Goal: Task Accomplishment & Management: Manage account settings

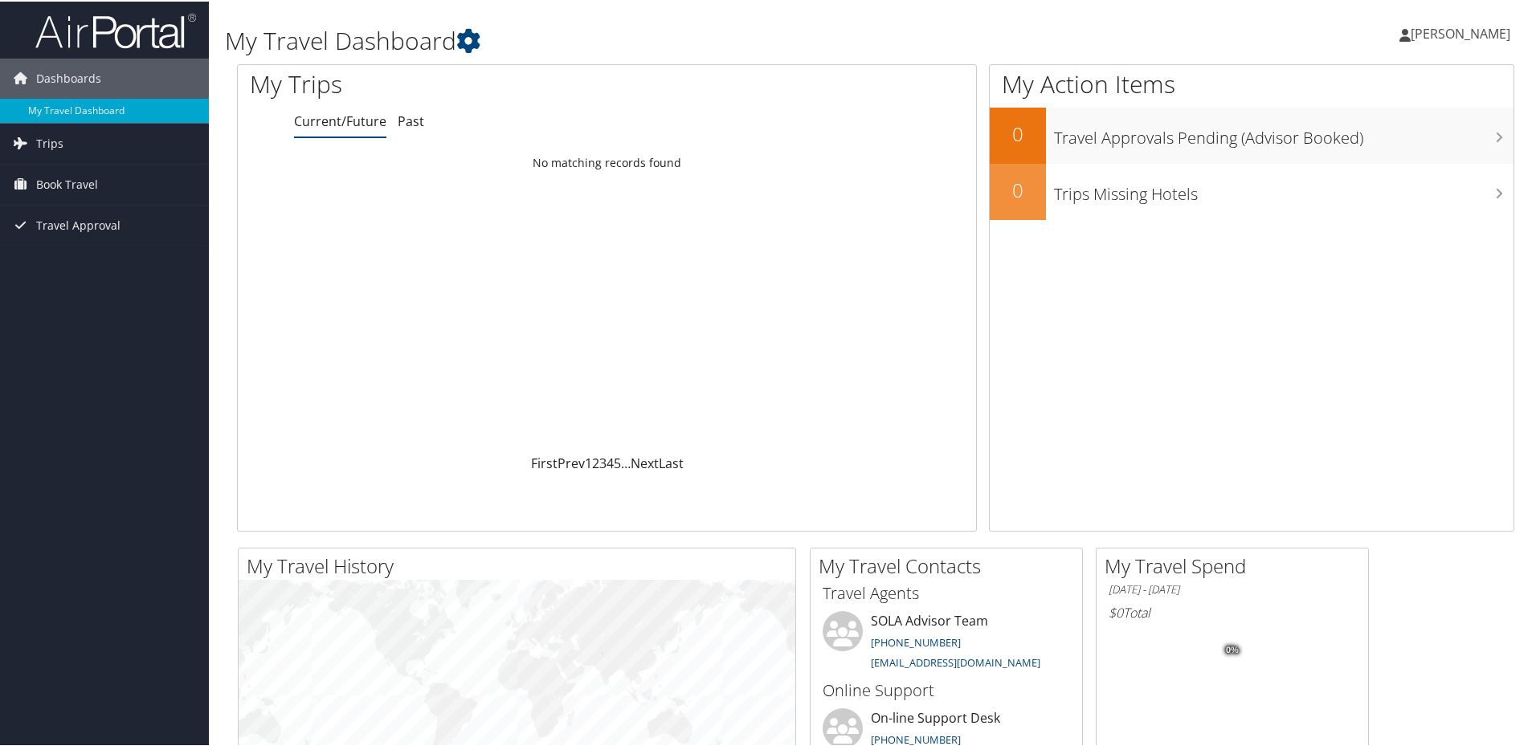
click at [96, 186] on span "Book Travel" at bounding box center [67, 183] width 62 height 40
click at [88, 233] on link "Book/Manage Online Trips" at bounding box center [104, 239] width 209 height 24
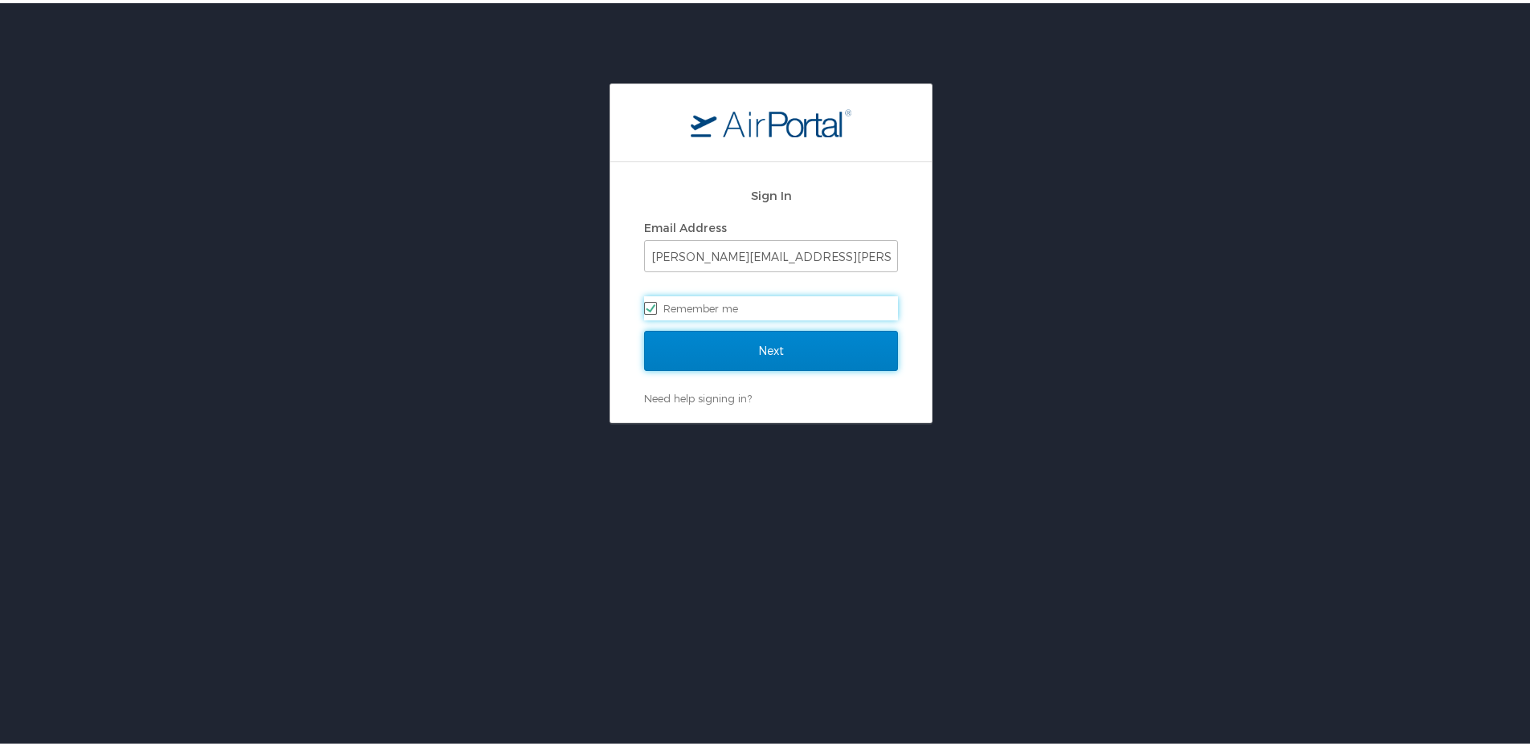
click at [721, 357] on input "Next" at bounding box center [771, 348] width 254 height 40
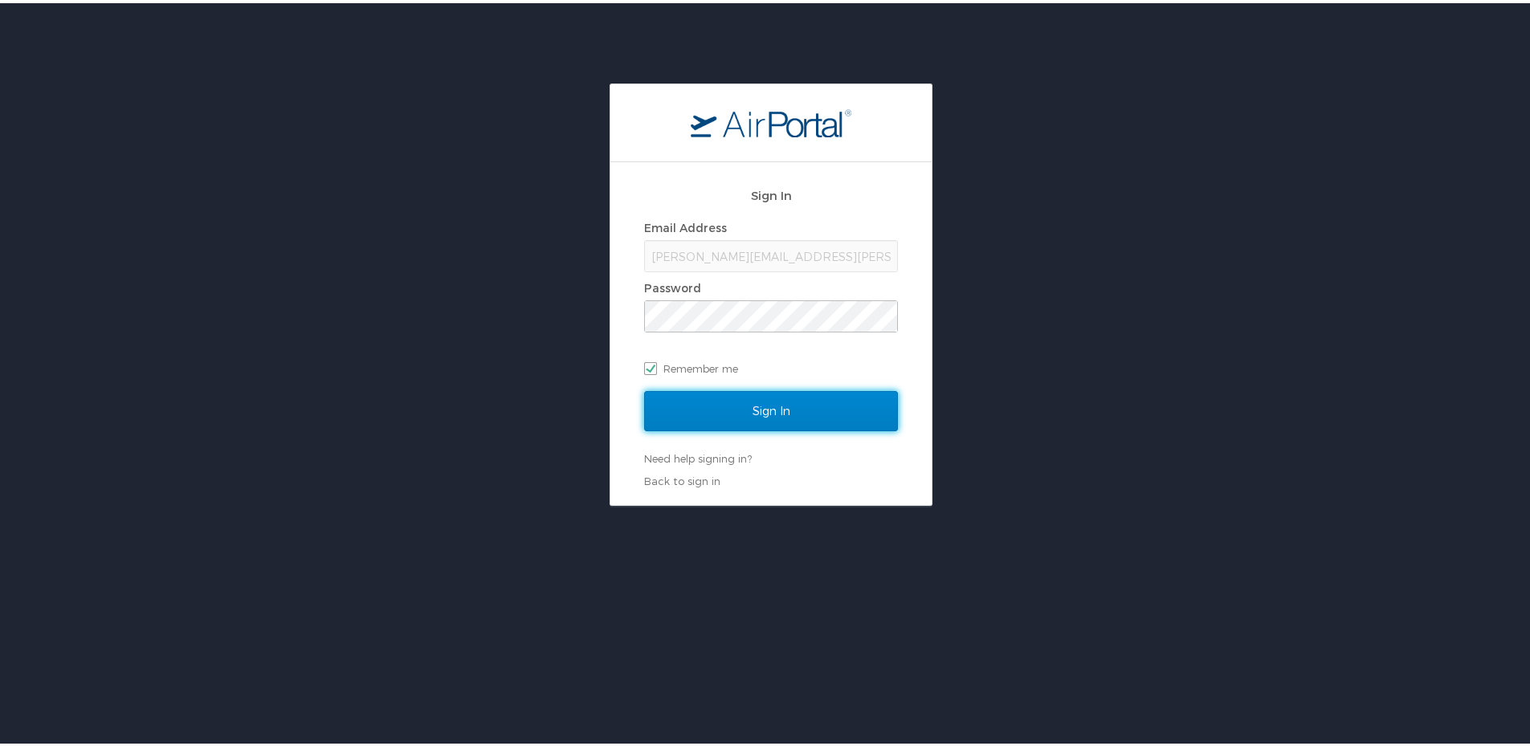
click at [727, 397] on input "Sign In" at bounding box center [771, 408] width 254 height 40
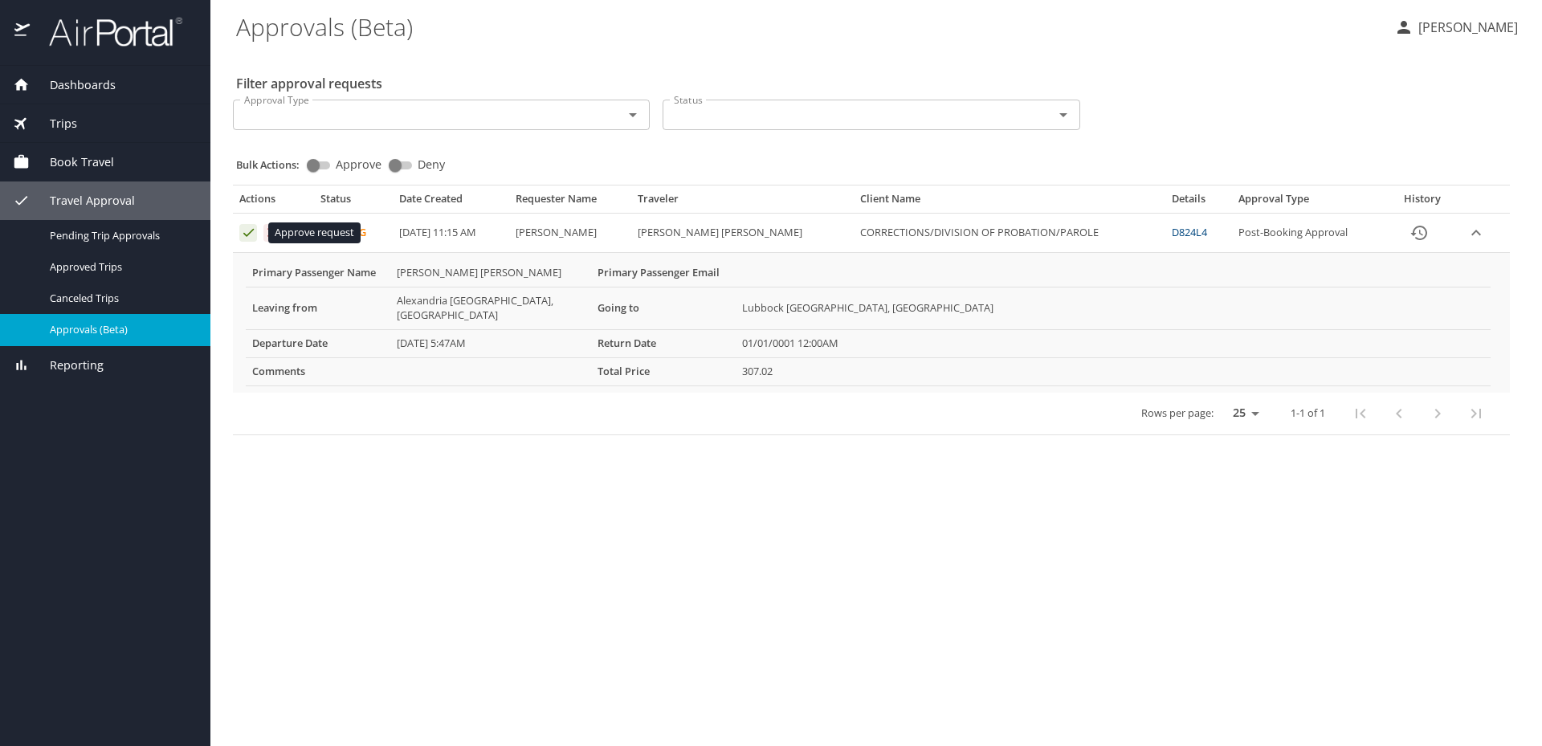
click at [254, 229] on icon "Approval table" at bounding box center [248, 232] width 15 height 15
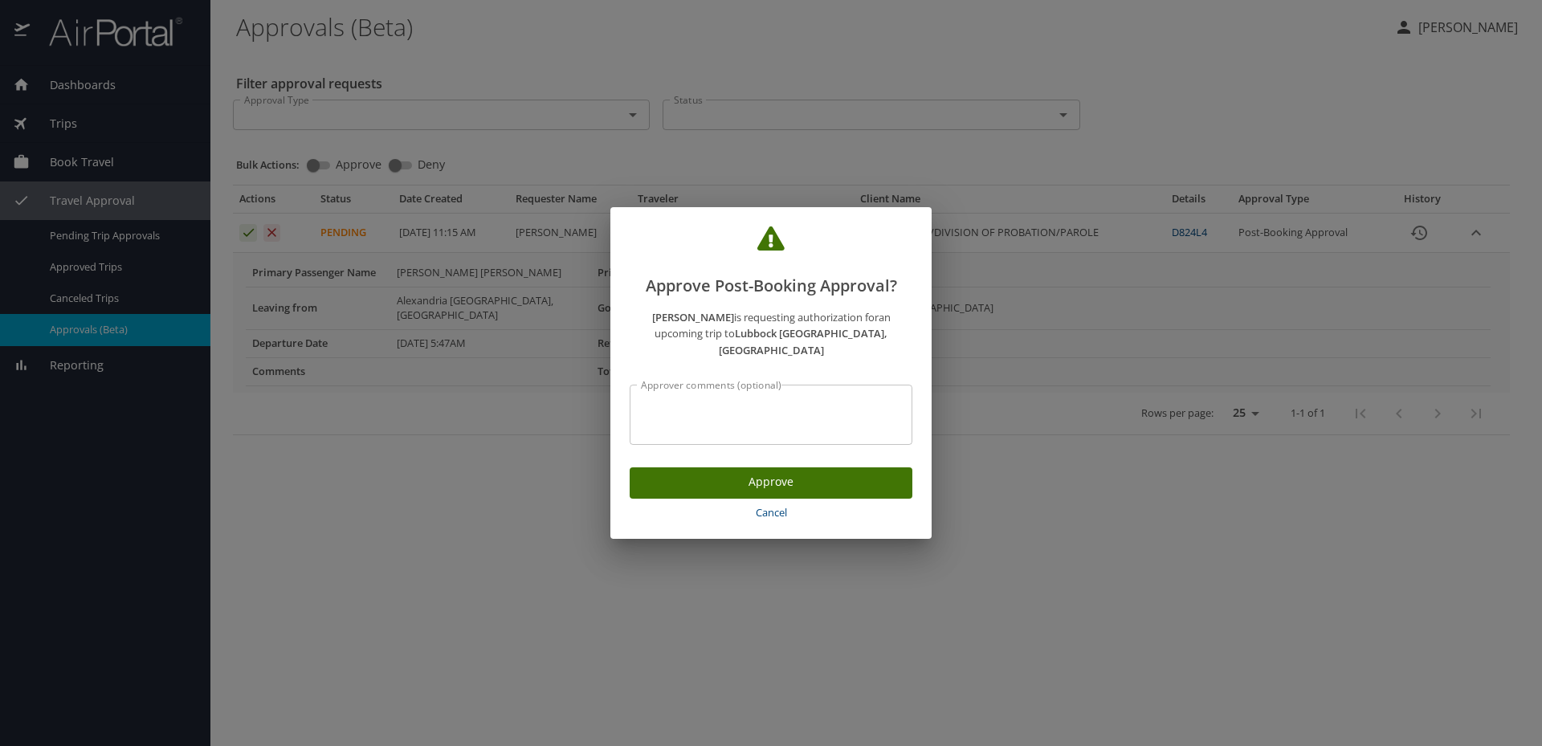
click at [716, 467] on button "Approve" at bounding box center [771, 482] width 283 height 31
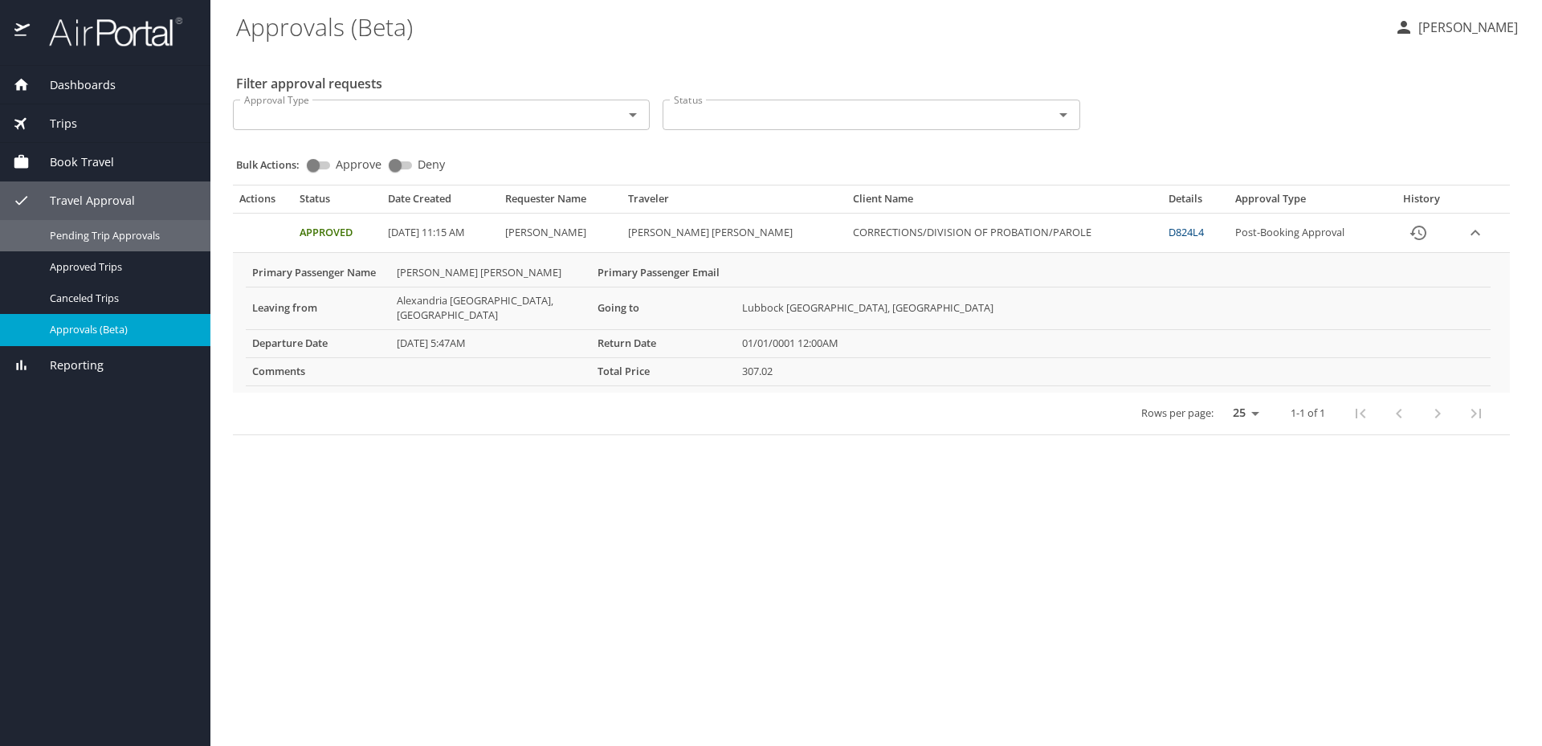
click at [105, 236] on span "Pending Trip Approvals" at bounding box center [120, 235] width 141 height 15
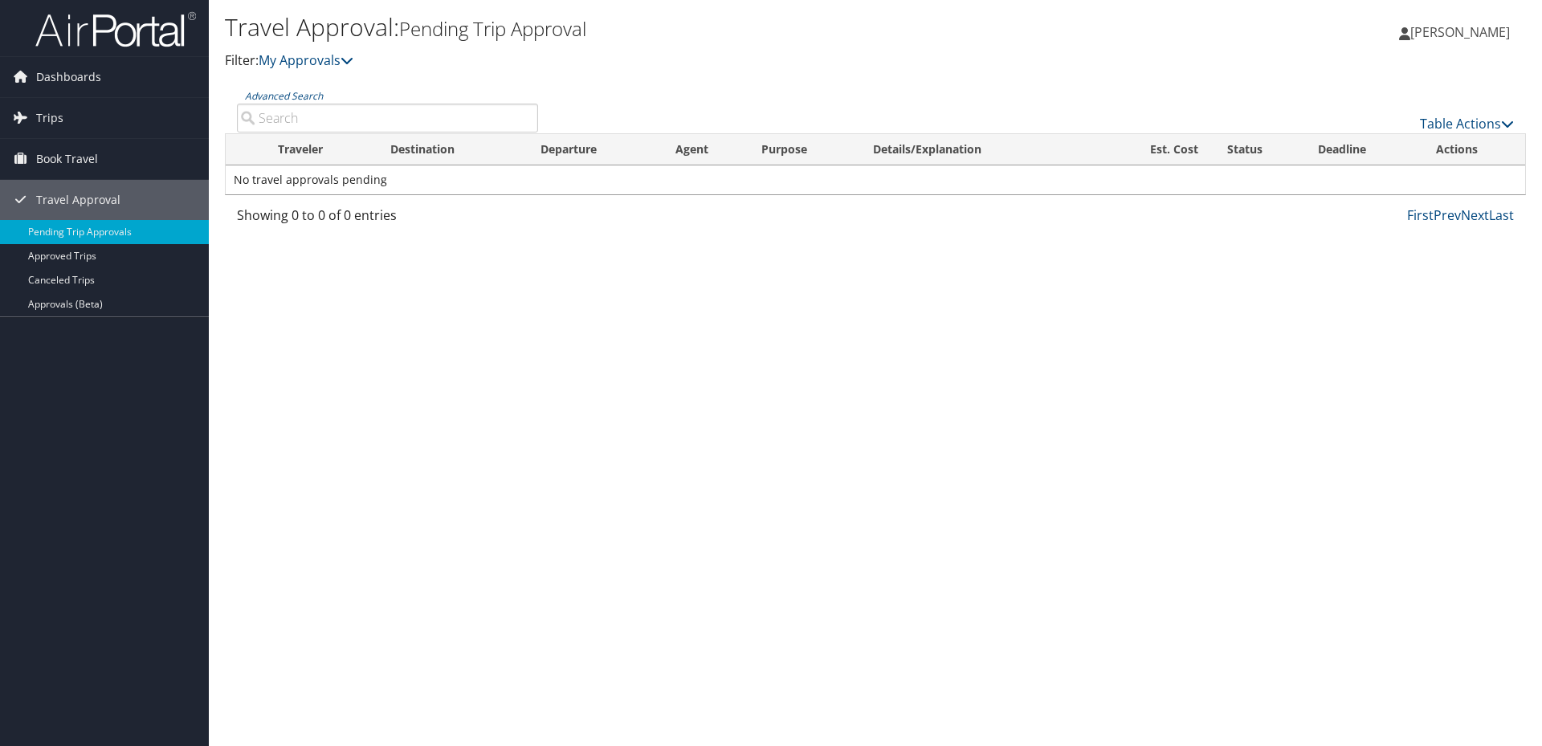
click at [92, 302] on link "Approvals (Beta)" at bounding box center [104, 304] width 209 height 24
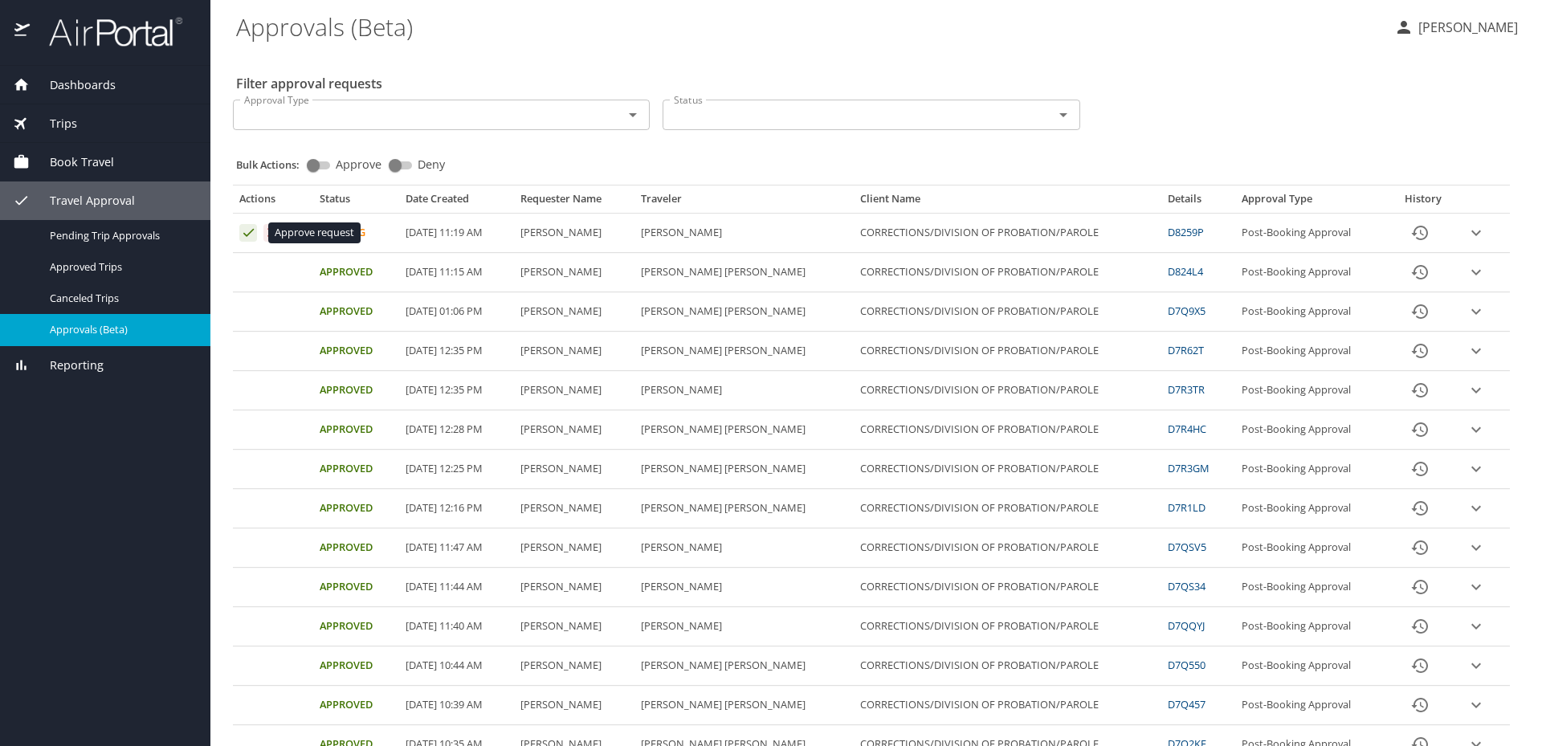
click at [243, 235] on icon "Approval table" at bounding box center [248, 232] width 15 height 15
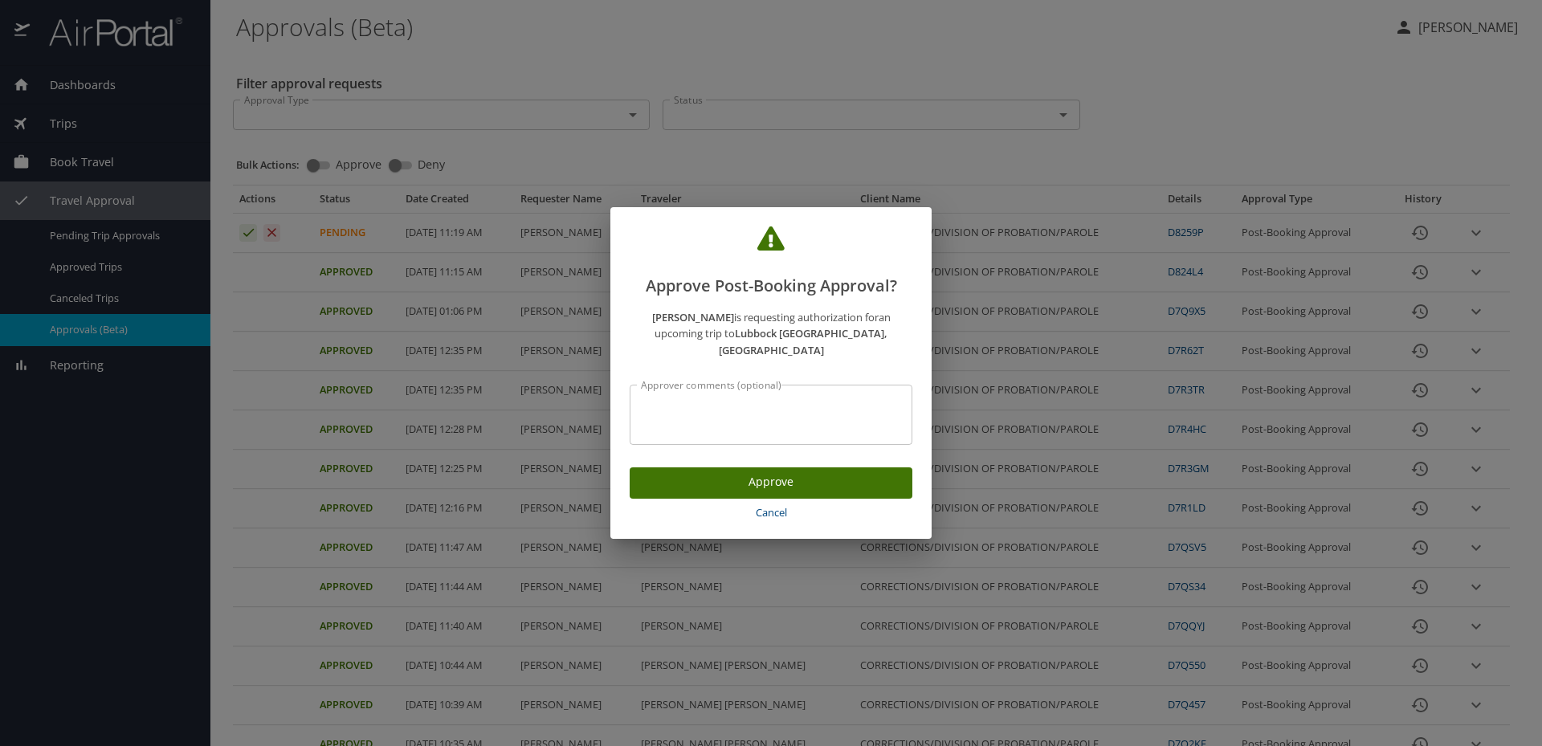
click at [734, 481] on span "Approve" at bounding box center [771, 482] width 257 height 20
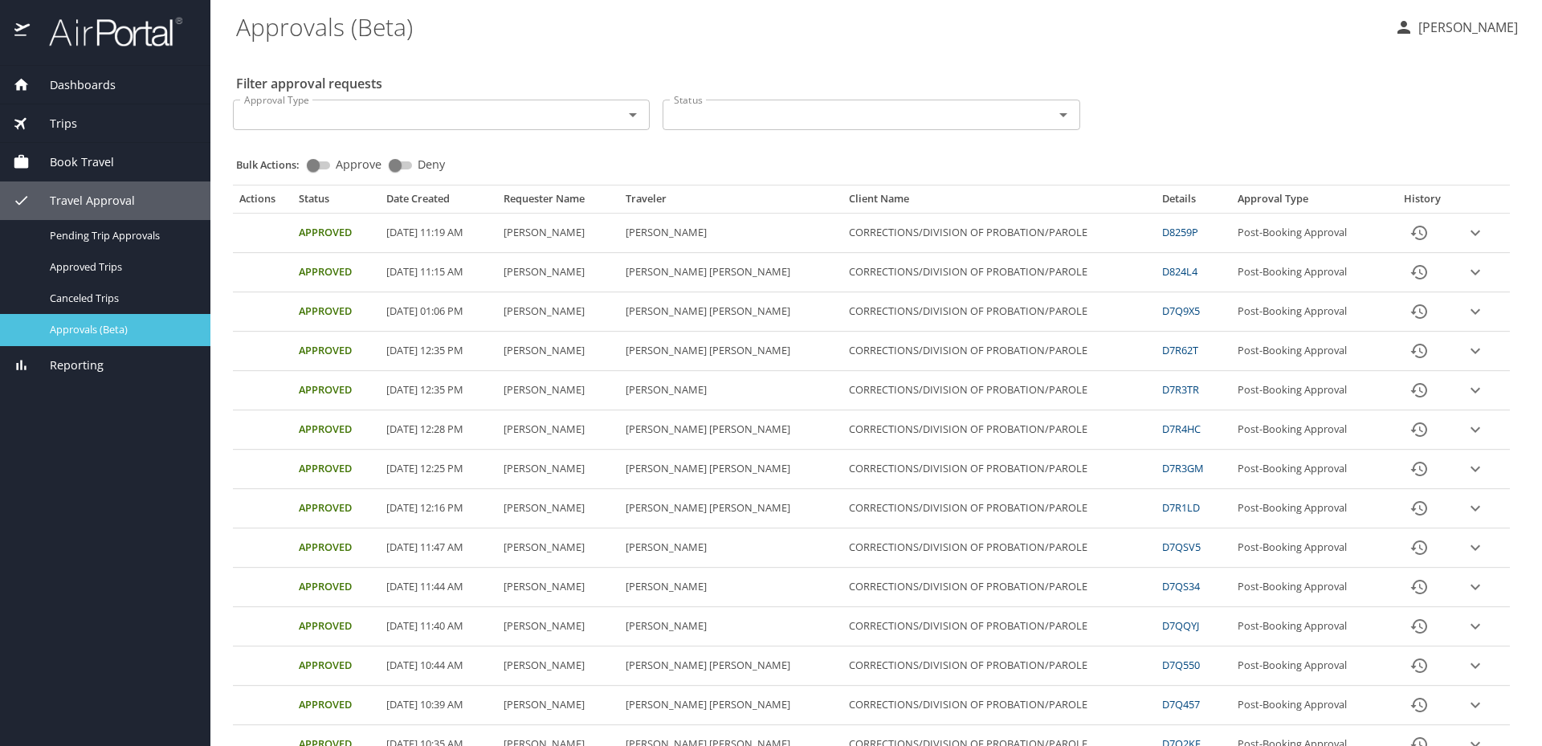
click at [94, 327] on span "Approvals (Beta)" at bounding box center [120, 329] width 141 height 15
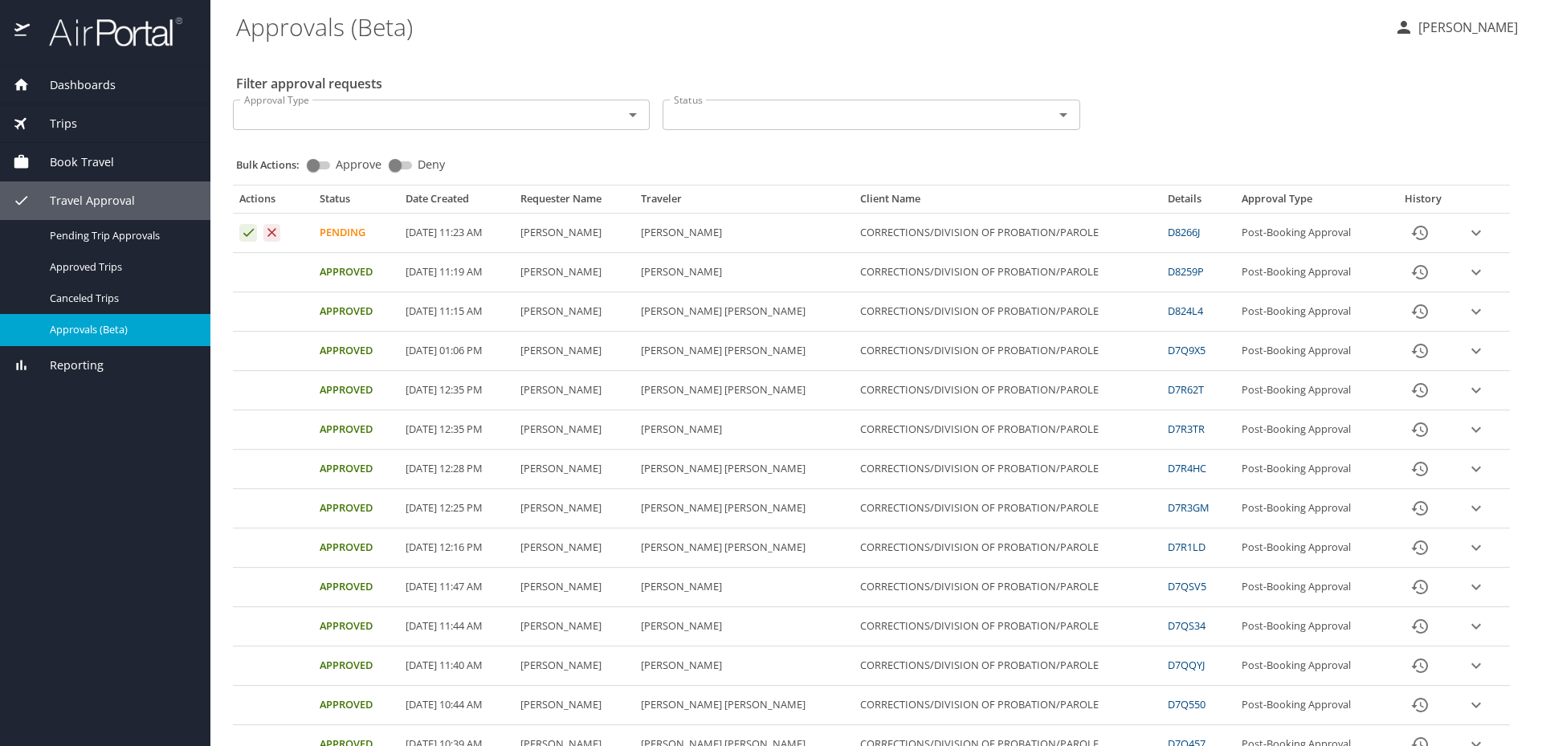
click at [243, 237] on icon "Approval table" at bounding box center [248, 232] width 15 height 15
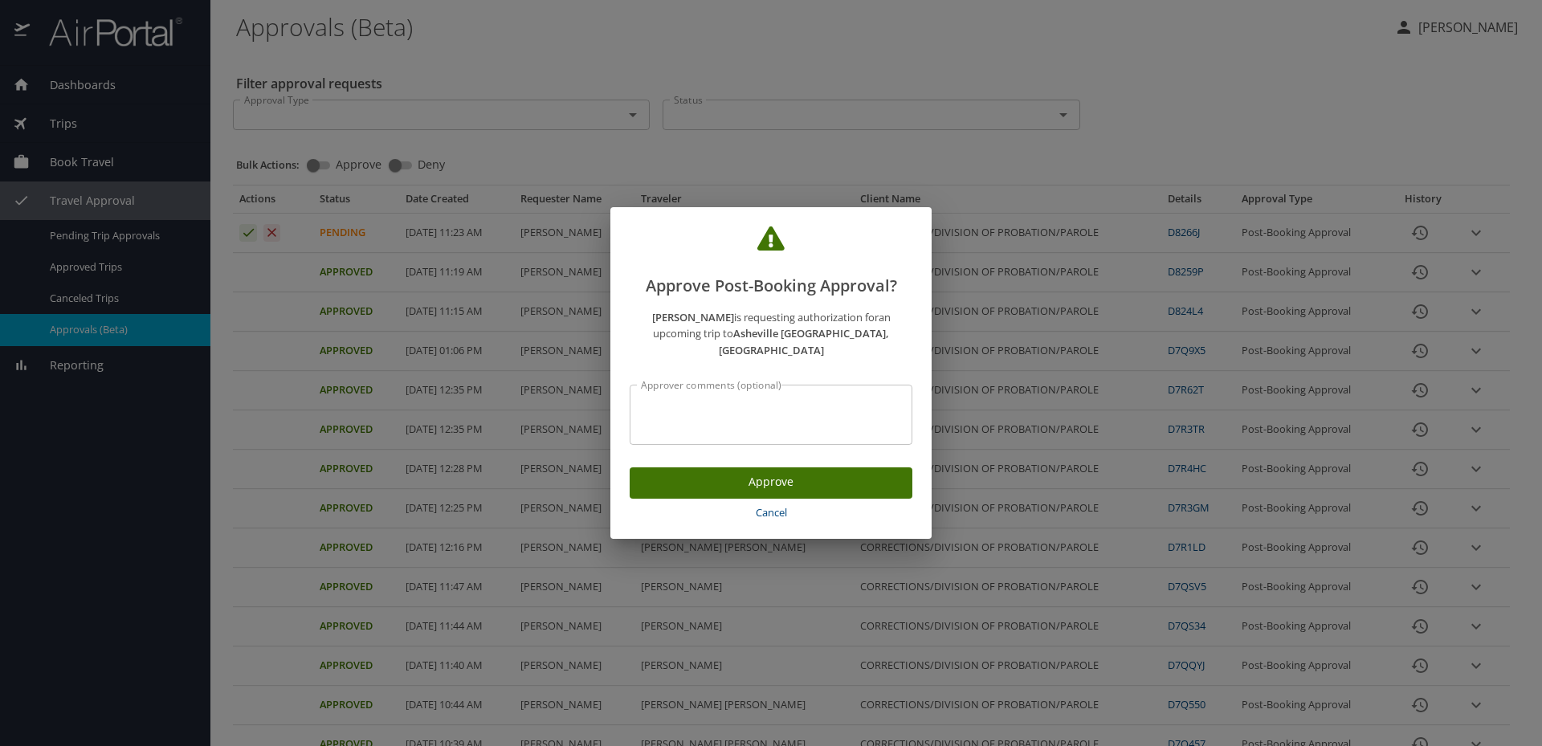
click at [728, 472] on span "Approve" at bounding box center [771, 482] width 257 height 20
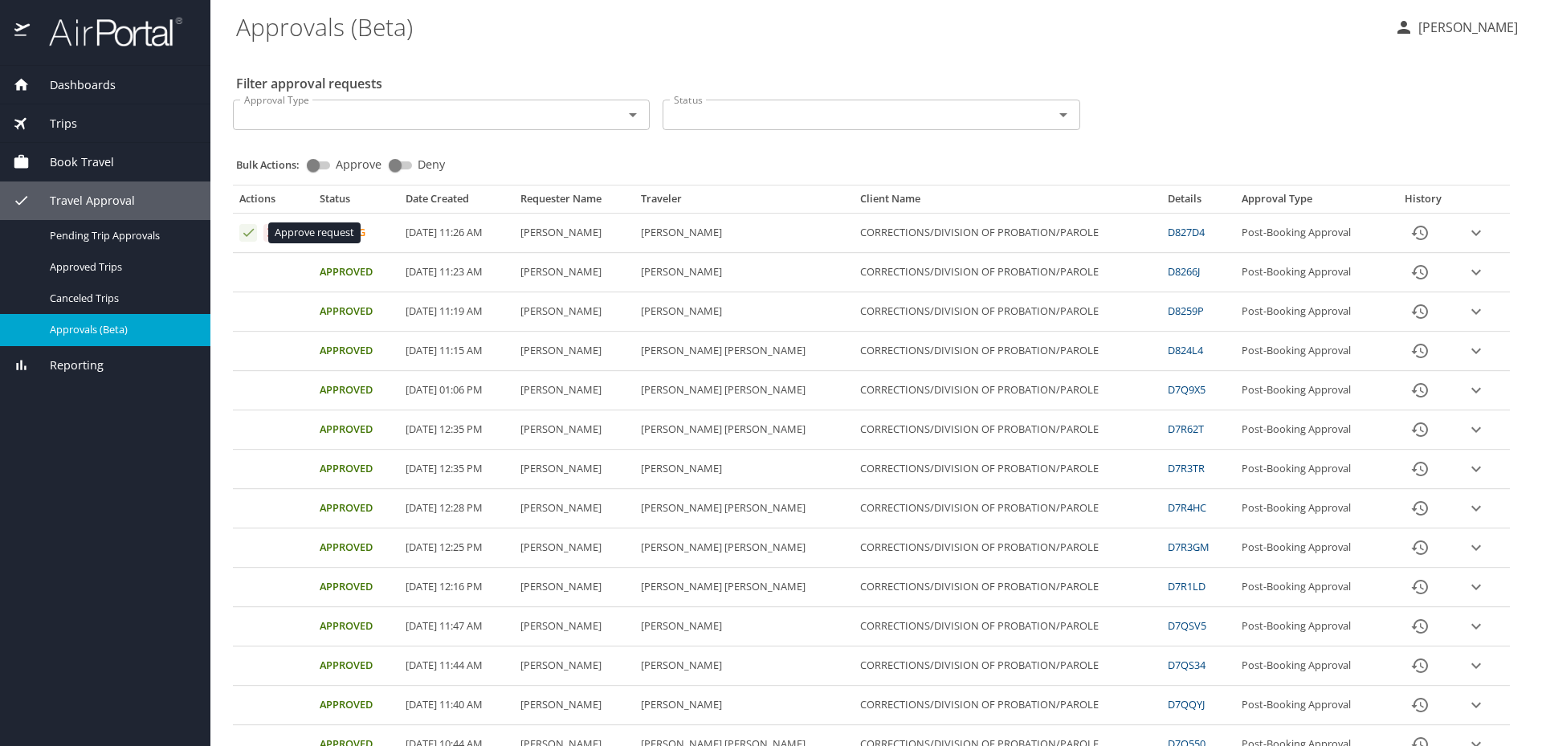
click at [246, 227] on icon "Approval table" at bounding box center [248, 232] width 15 height 15
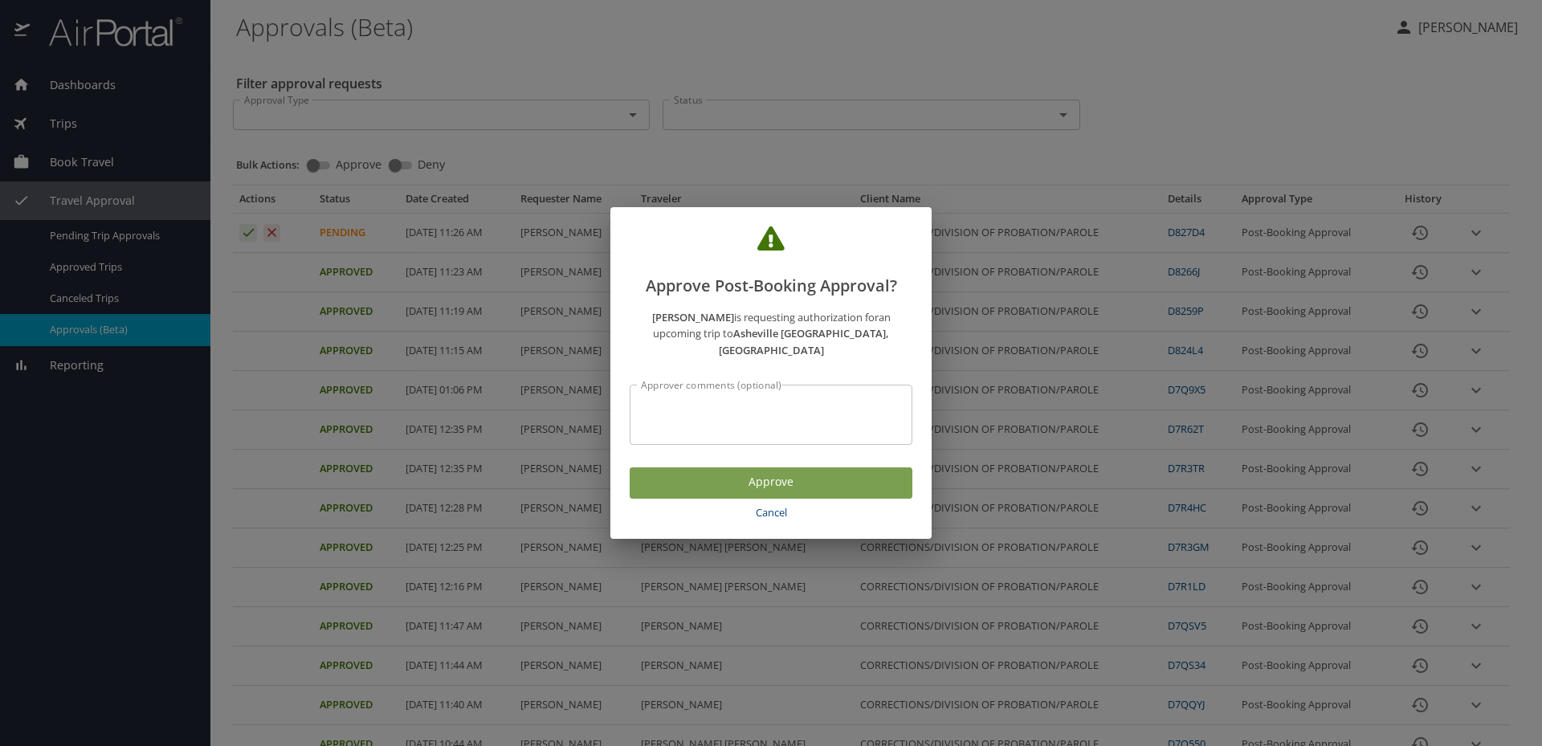
click at [765, 472] on span "Approve" at bounding box center [771, 482] width 257 height 20
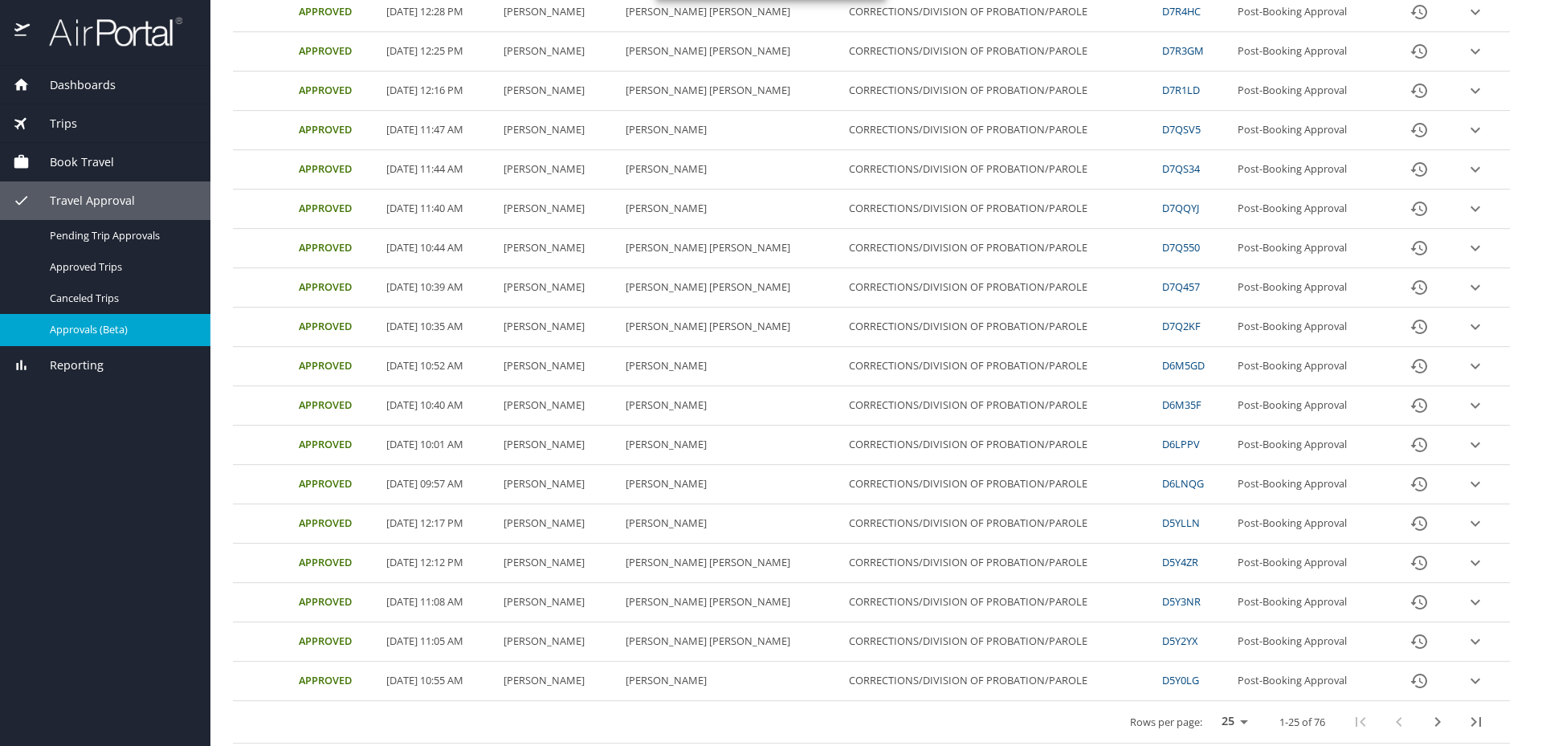
scroll to position [500, 0]
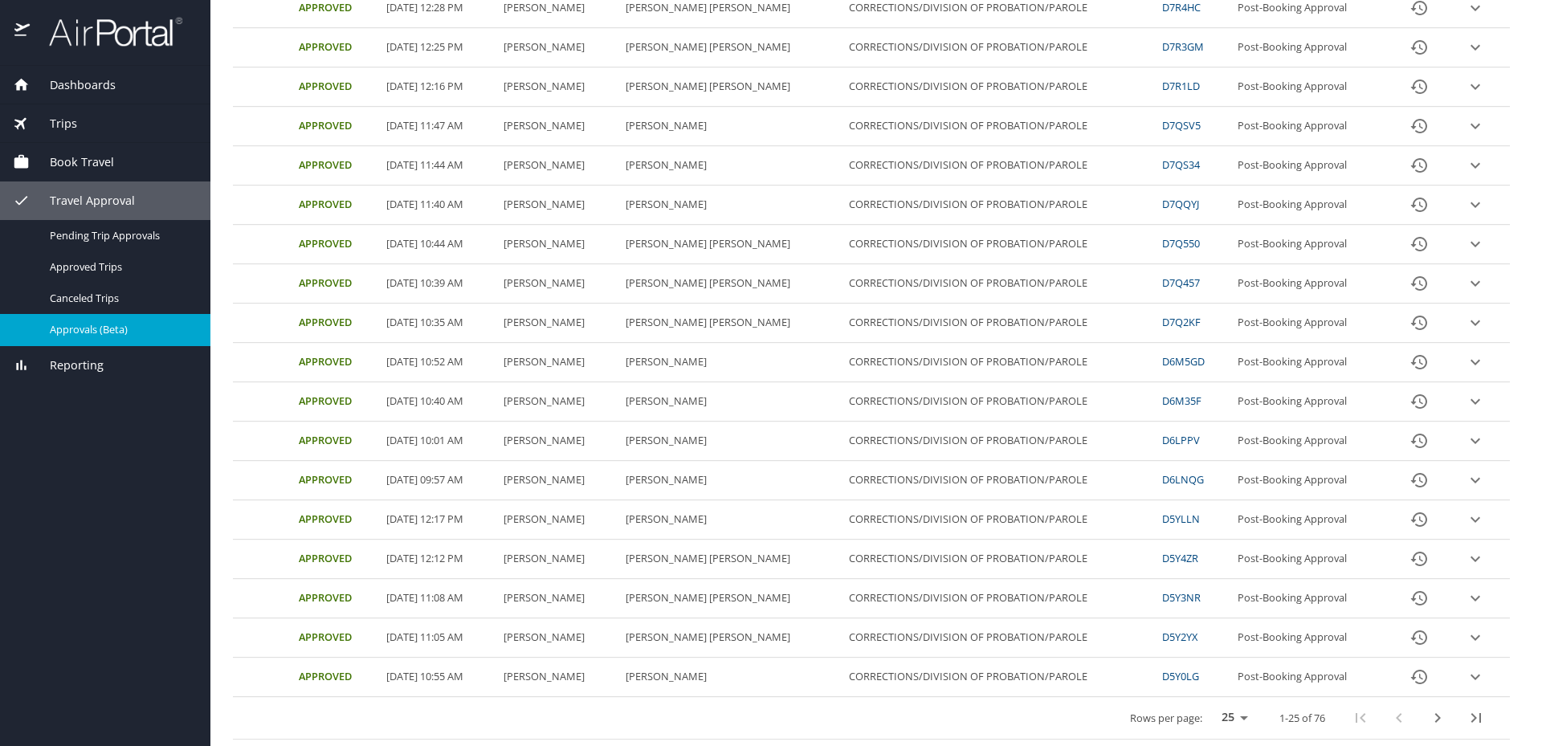
click at [1430, 716] on icon "next page" at bounding box center [1437, 717] width 19 height 19
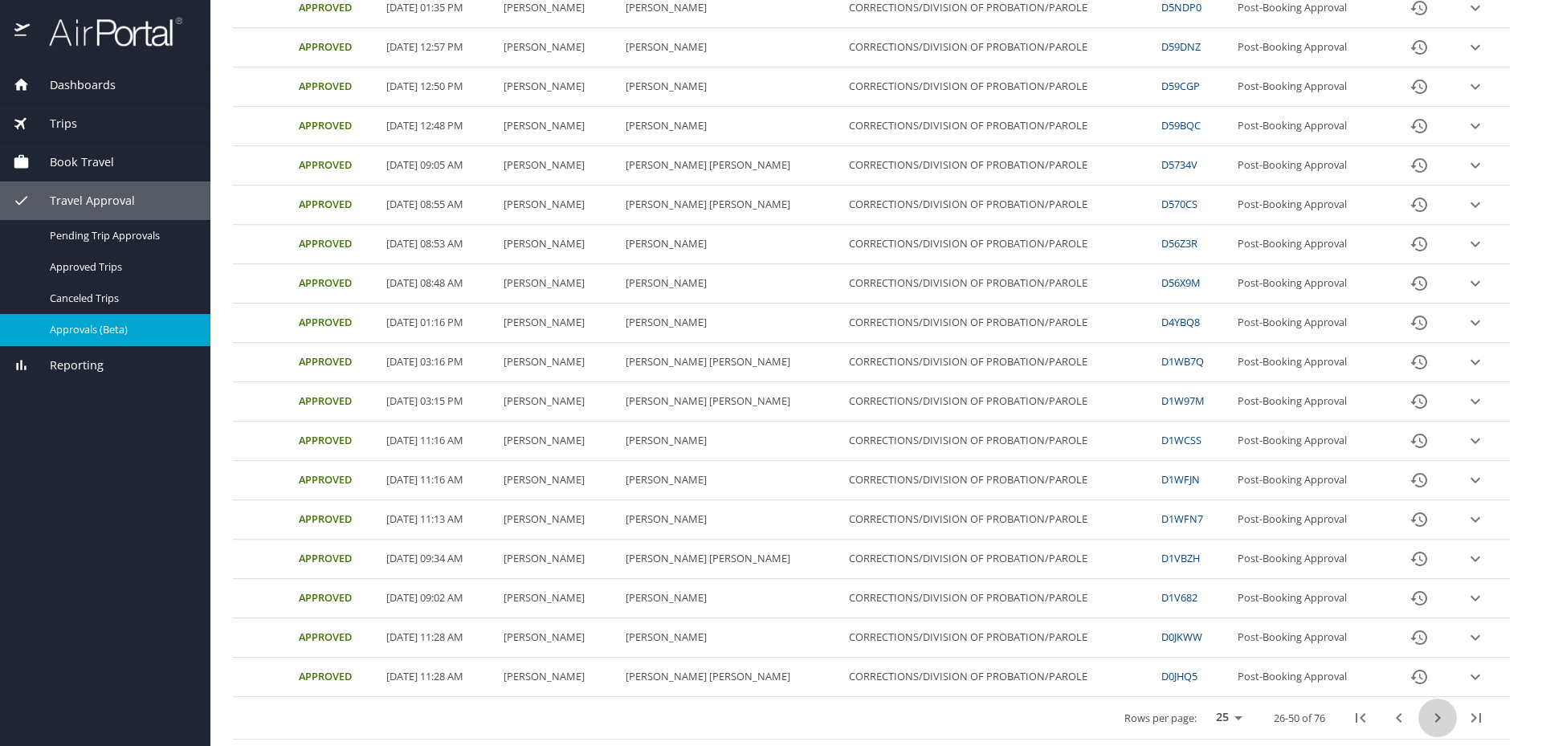
click at [1428, 712] on icon "next page" at bounding box center [1437, 717] width 19 height 19
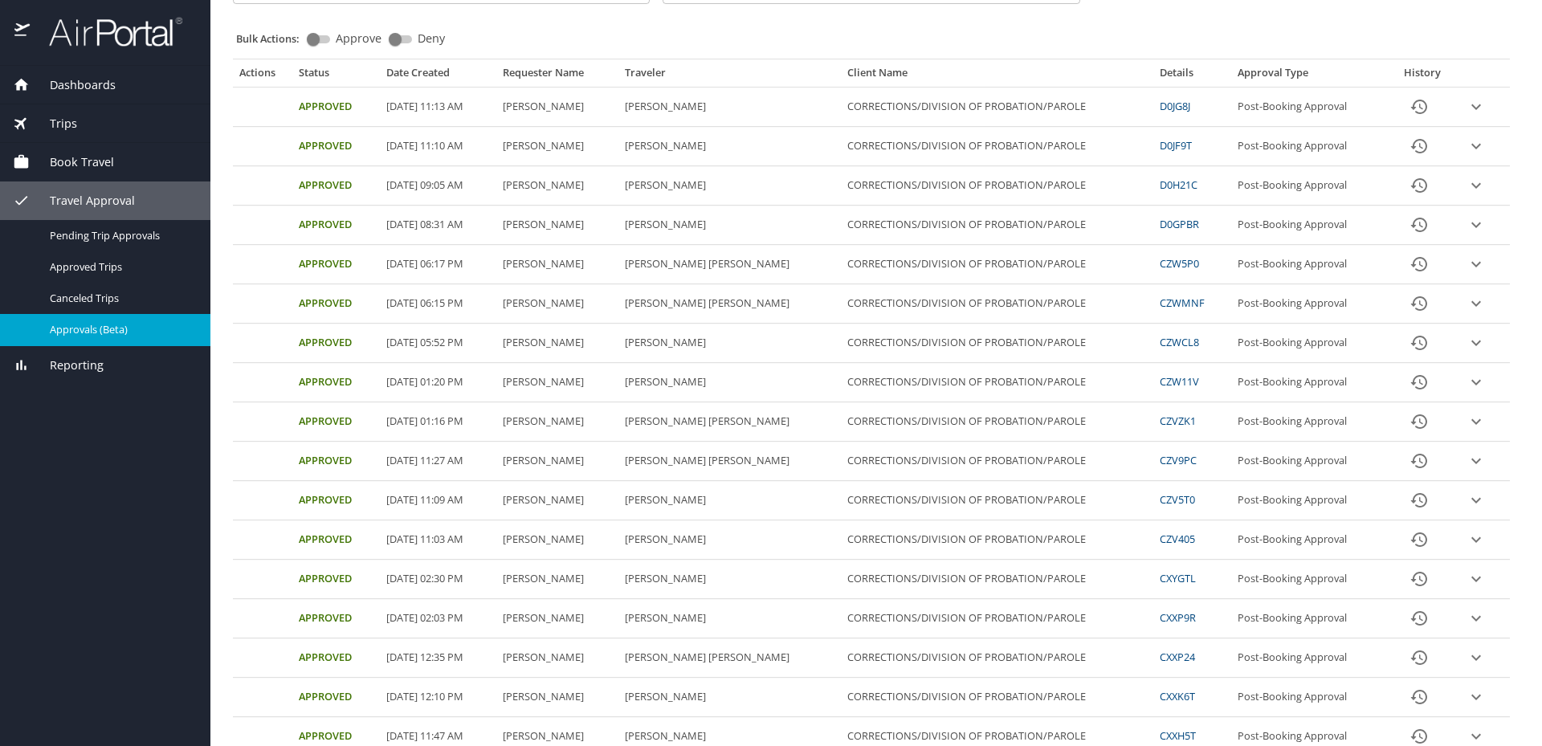
scroll to position [99, 0]
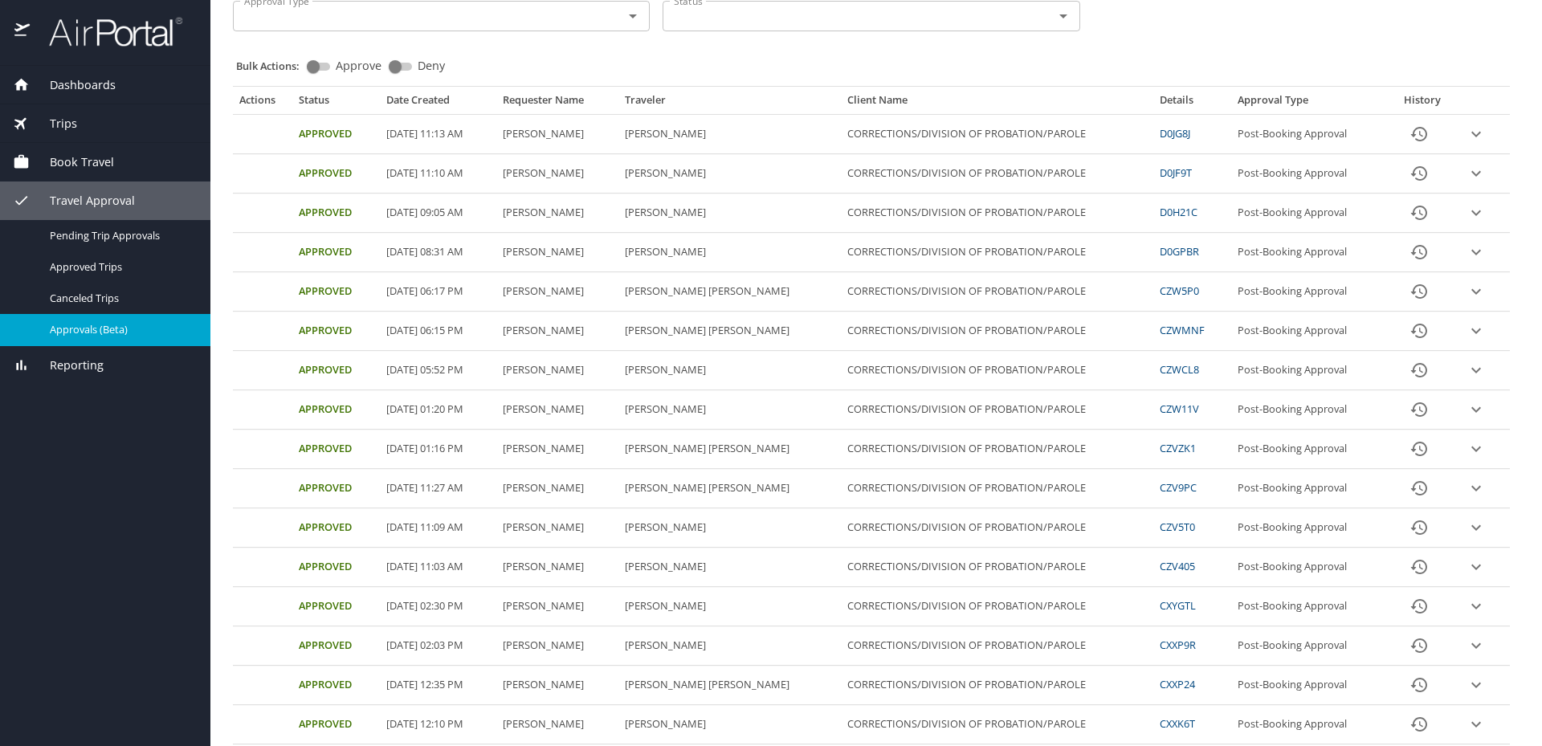
click at [737, 485] on td "[PERSON_NAME] [PERSON_NAME]" at bounding box center [729, 488] width 223 height 39
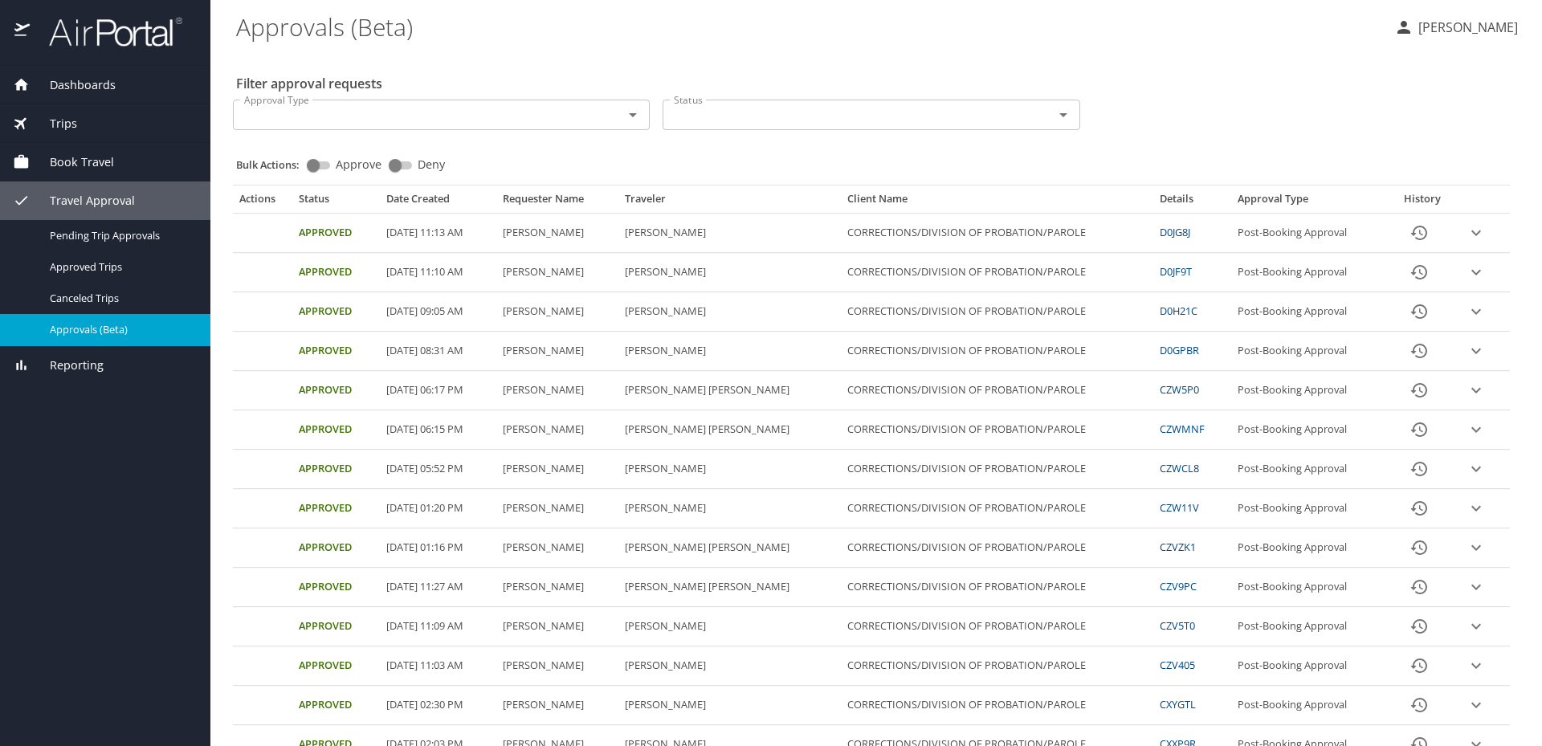
click at [110, 337] on span "Approvals (Beta)" at bounding box center [120, 329] width 141 height 15
click at [723, 69] on div "Filter approval requests Approval Type Approval Type Status Status Bulk Actions…" at bounding box center [876, 648] width 1280 height 1195
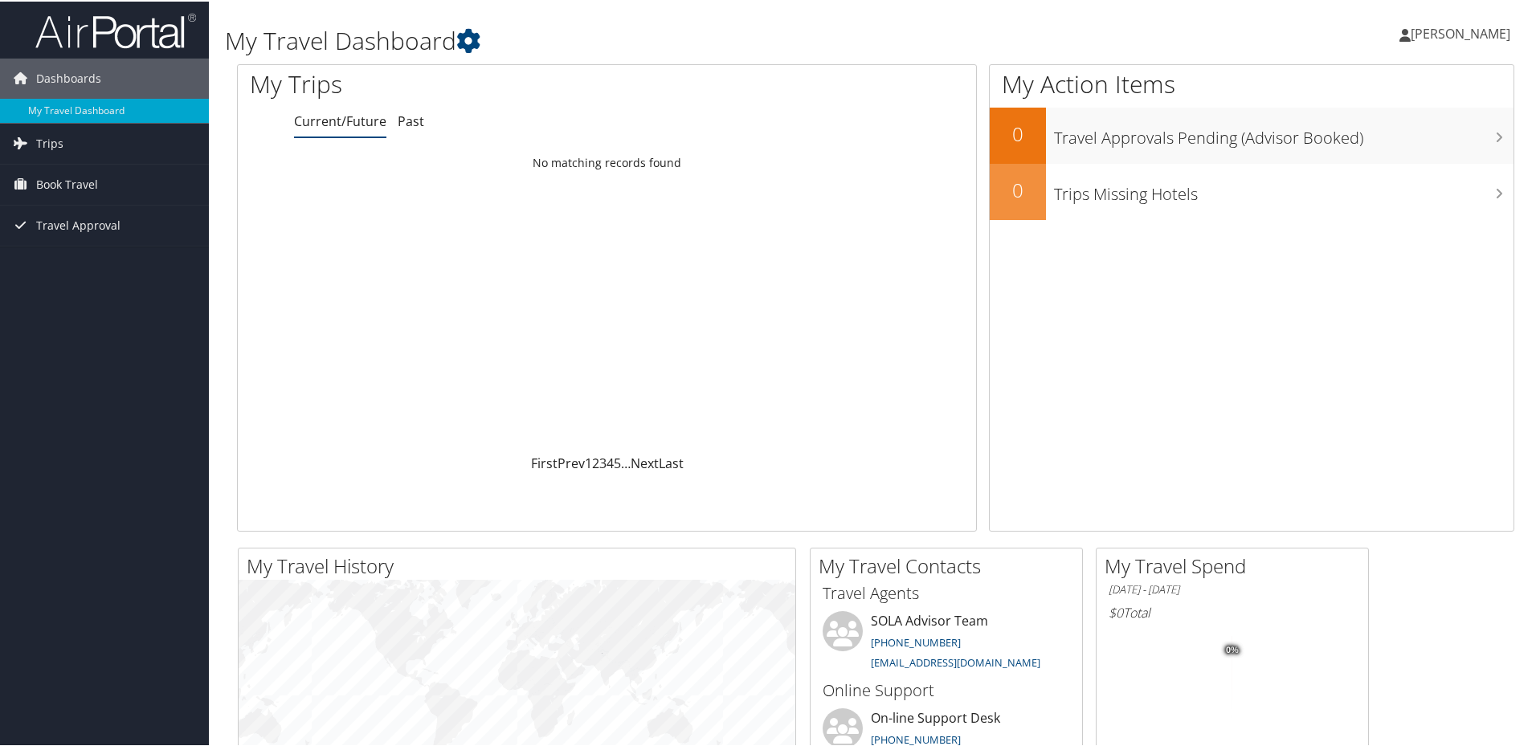
click at [76, 192] on span "Book Travel" at bounding box center [67, 183] width 62 height 40
click at [94, 213] on link "Approval Request (Beta)" at bounding box center [104, 215] width 209 height 24
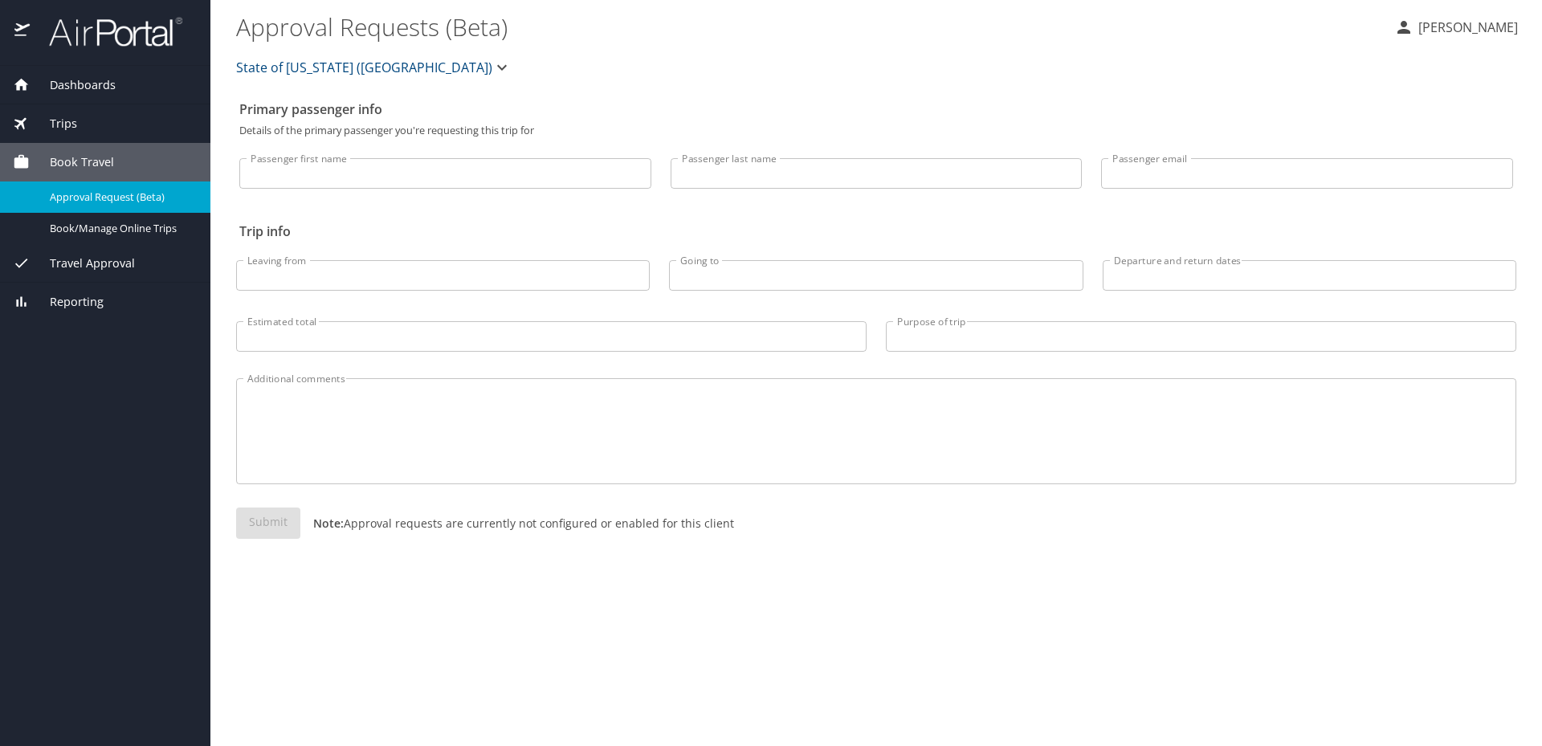
click at [112, 265] on span "Travel Approval" at bounding box center [82, 264] width 105 height 18
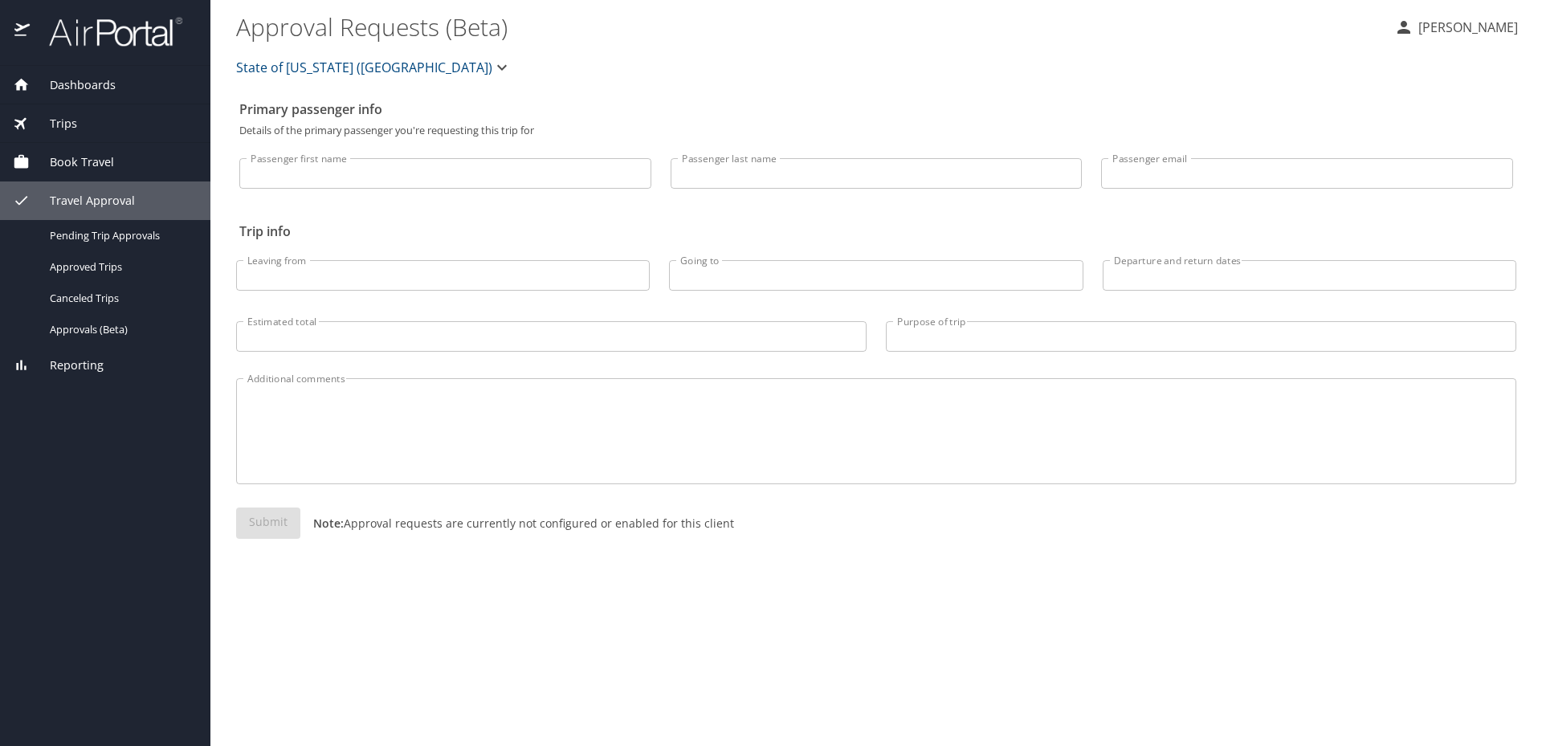
click at [106, 334] on span "Approvals (Beta)" at bounding box center [120, 329] width 141 height 15
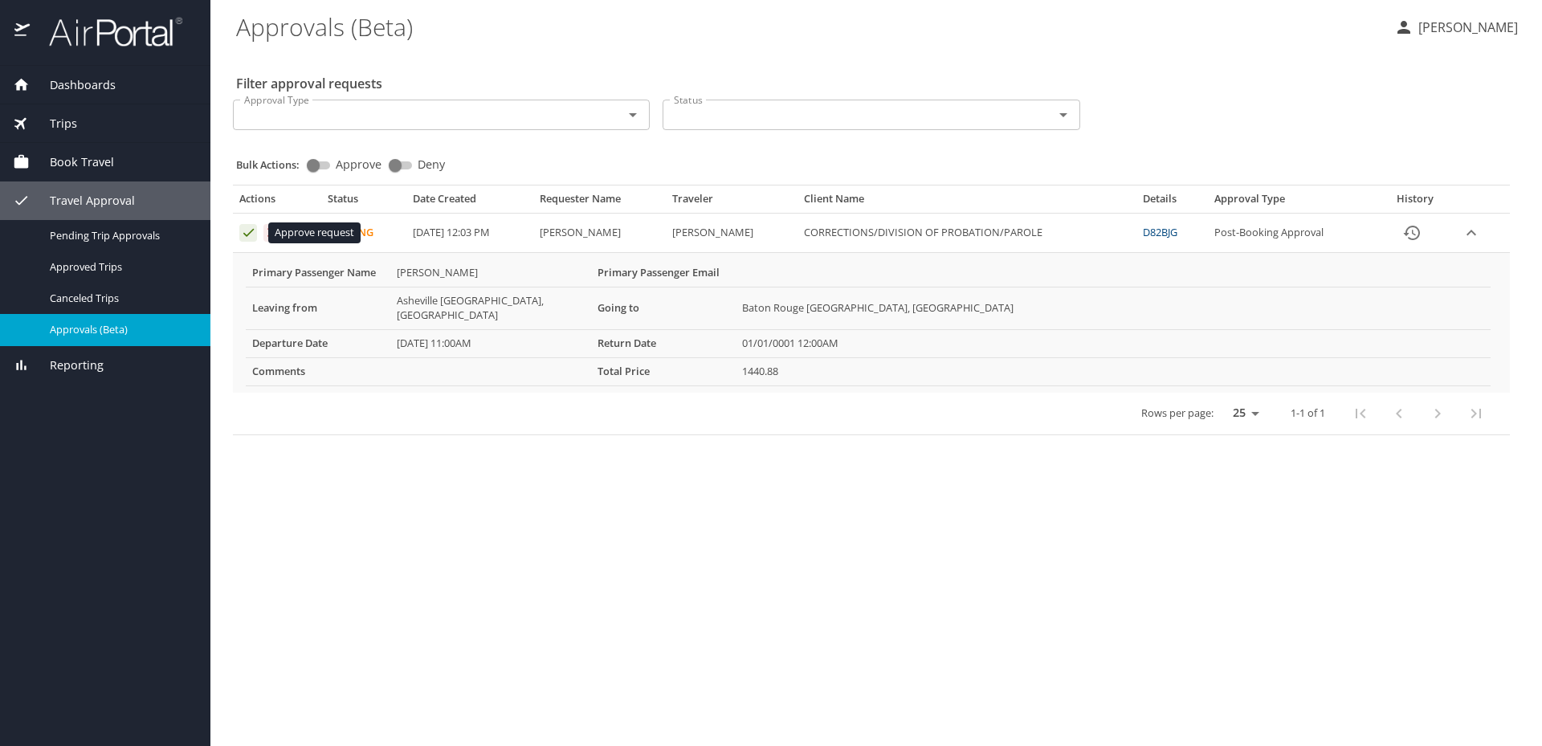
click at [251, 237] on icon "Approval table" at bounding box center [248, 232] width 15 height 15
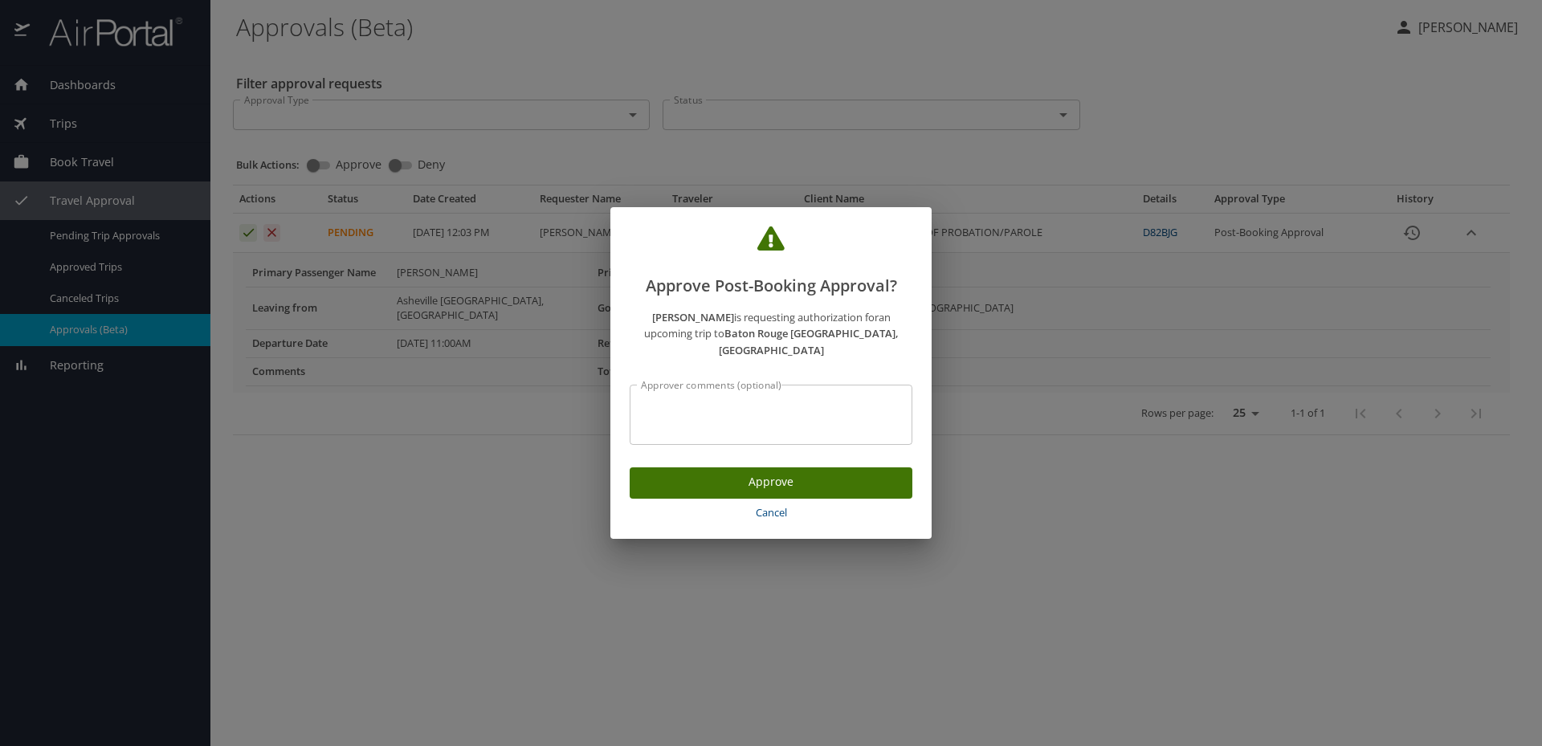
click at [709, 477] on span "Approve" at bounding box center [771, 482] width 257 height 20
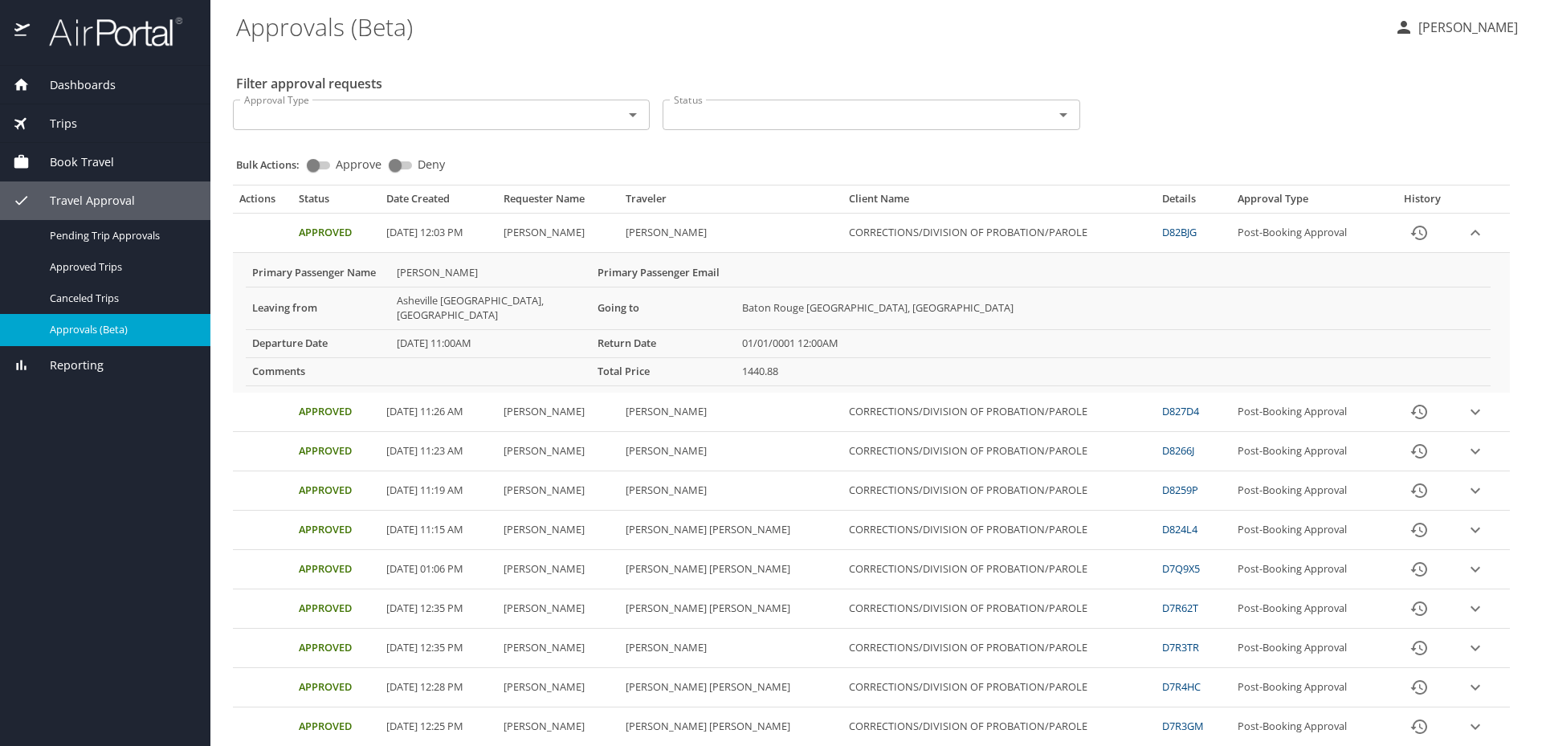
click at [1178, 77] on div "Filter approval requests Approval Type Approval Type Status Status Bulk Actions…" at bounding box center [876, 718] width 1280 height 1335
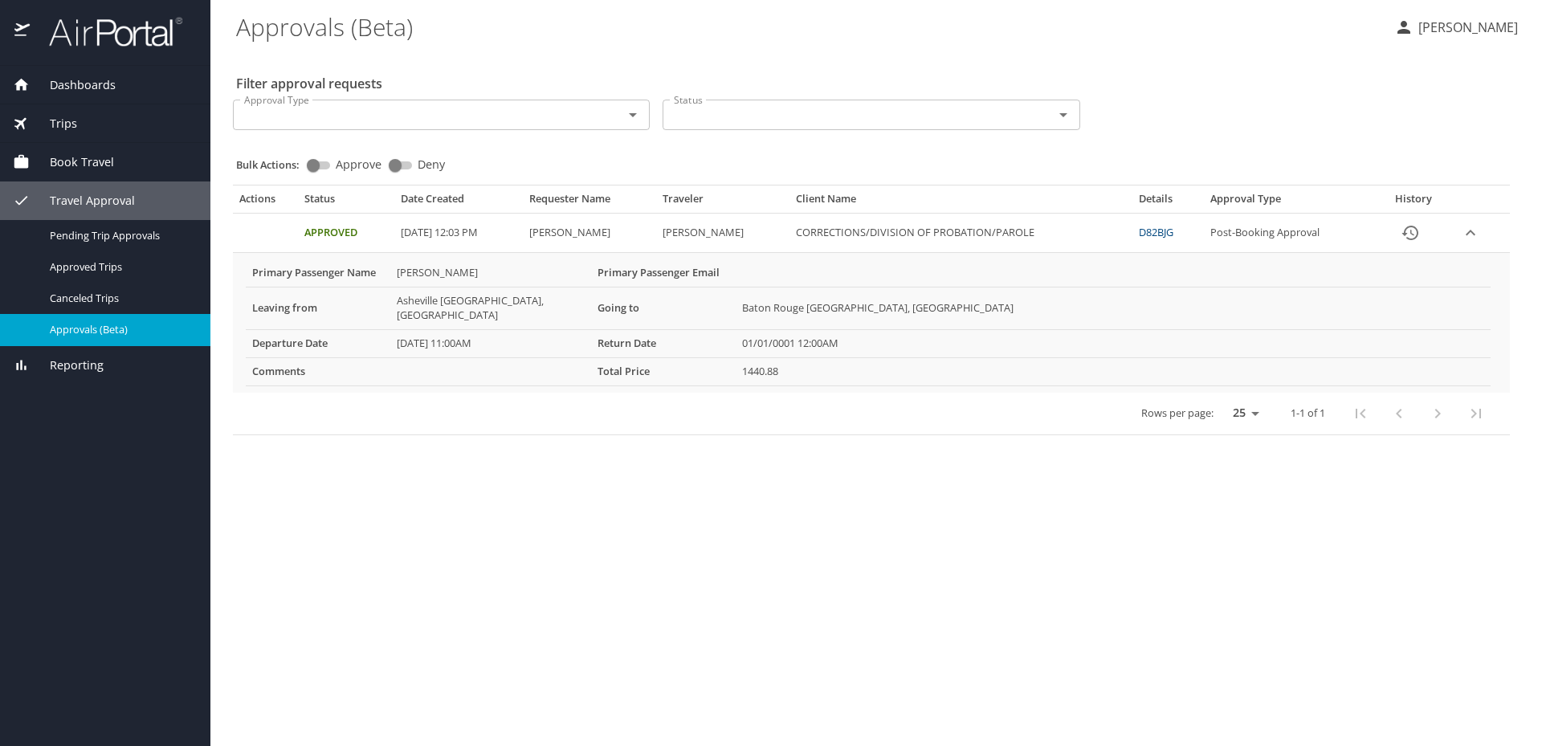
click at [113, 325] on span "Approvals (Beta)" at bounding box center [120, 329] width 141 height 15
click at [320, 116] on input "Approval Type" at bounding box center [418, 114] width 360 height 21
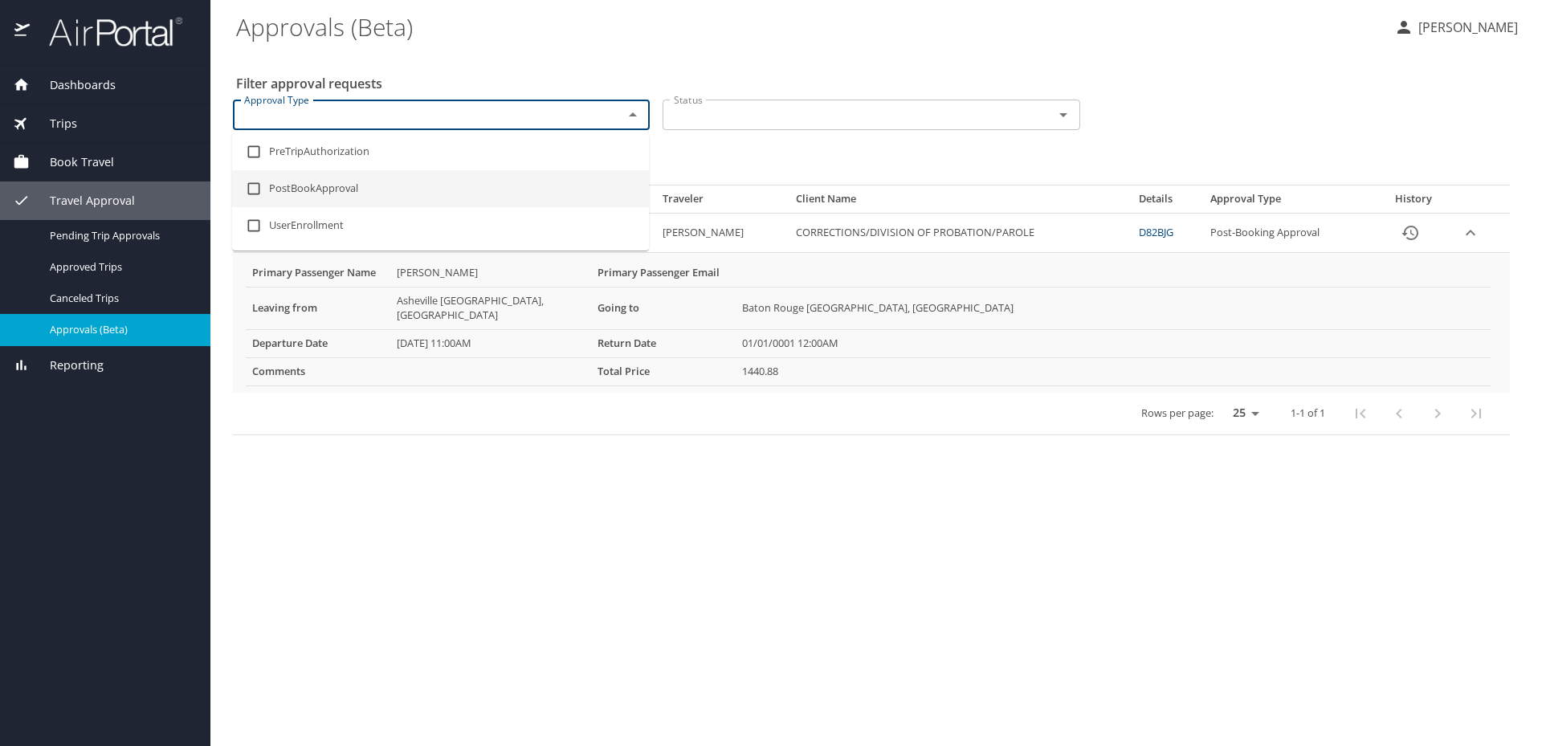
click at [313, 184] on li "PostBookApproval" at bounding box center [440, 188] width 417 height 37
checkbox input "true"
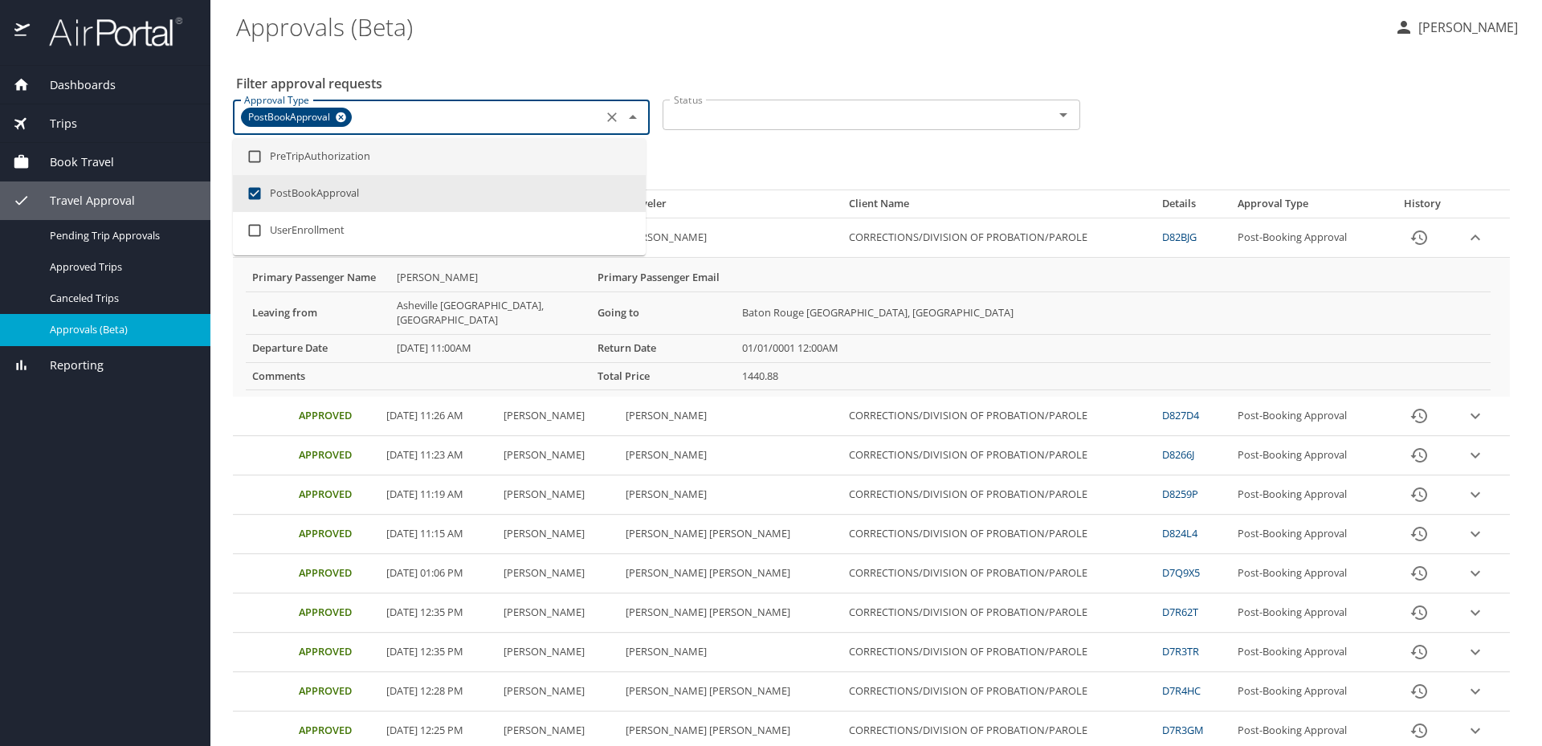
click at [721, 141] on div "Status Status" at bounding box center [871, 116] width 430 height 58
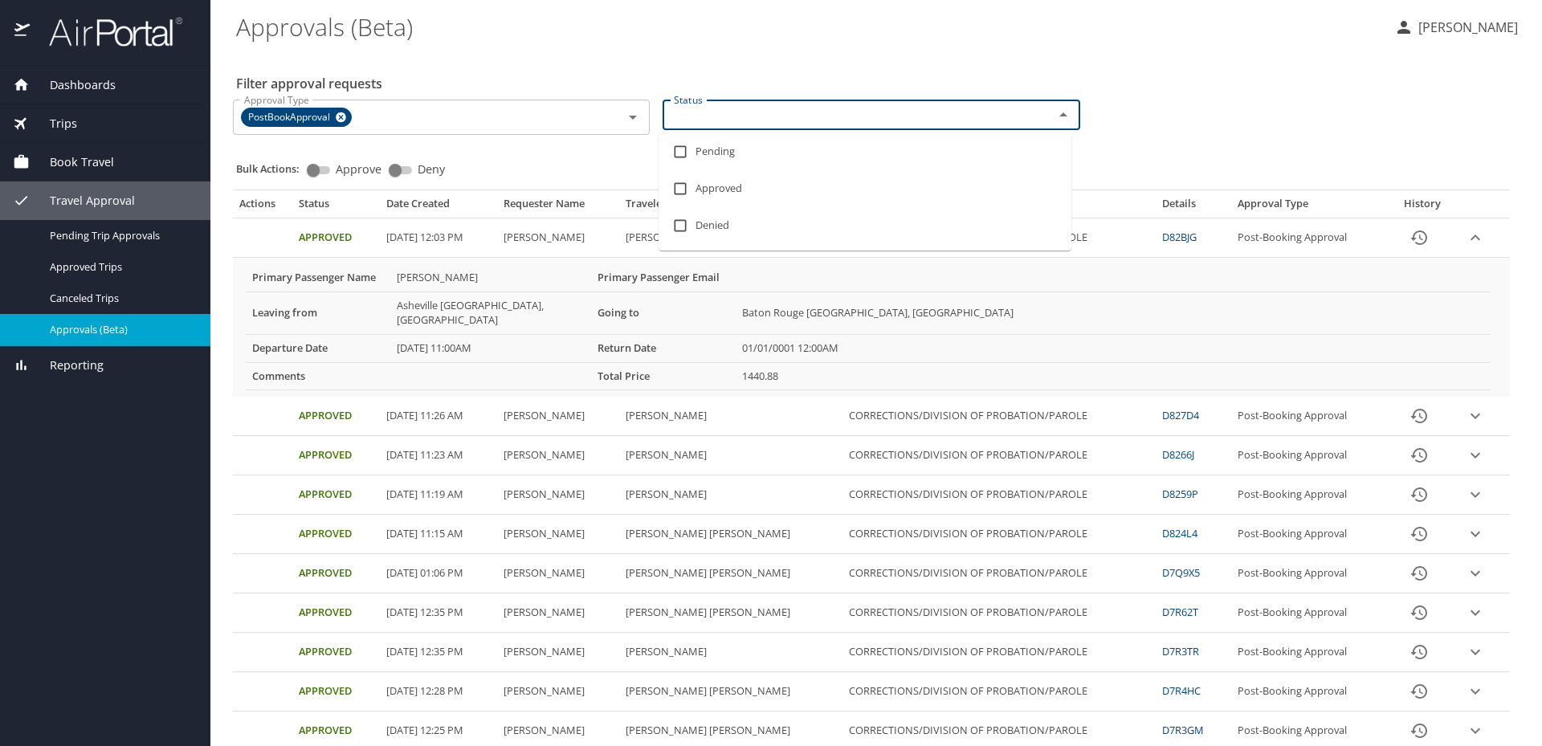
click at [726, 120] on input "Status" at bounding box center [847, 114] width 360 height 21
click at [726, 154] on li "Pending" at bounding box center [865, 151] width 413 height 37
checkbox input "true"
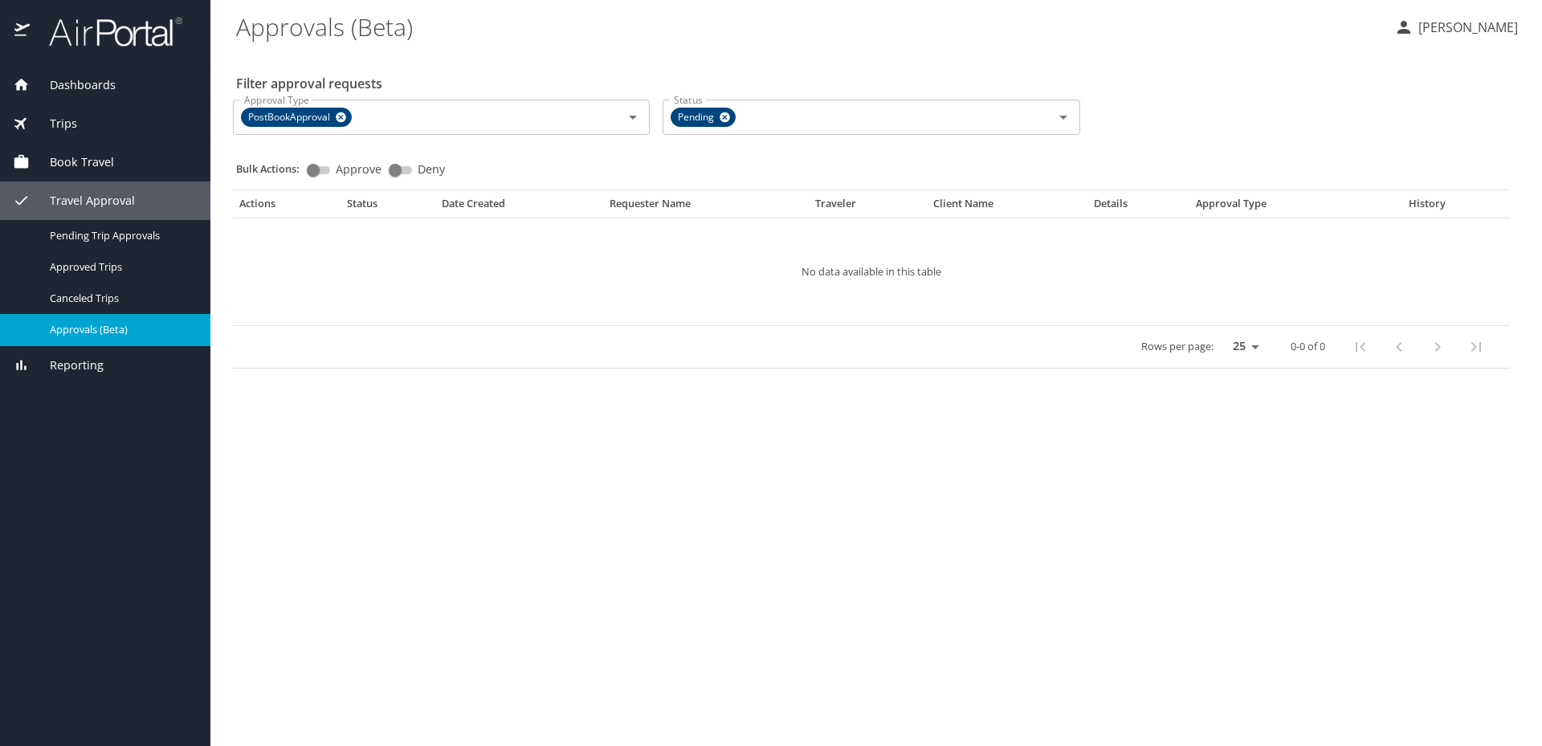
click at [1230, 49] on \(Beta\) "Approvals (Beta)" at bounding box center [808, 27] width 1145 height 50
click at [726, 119] on icon at bounding box center [726, 117] width 10 height 10
